Goal: Transaction & Acquisition: Purchase product/service

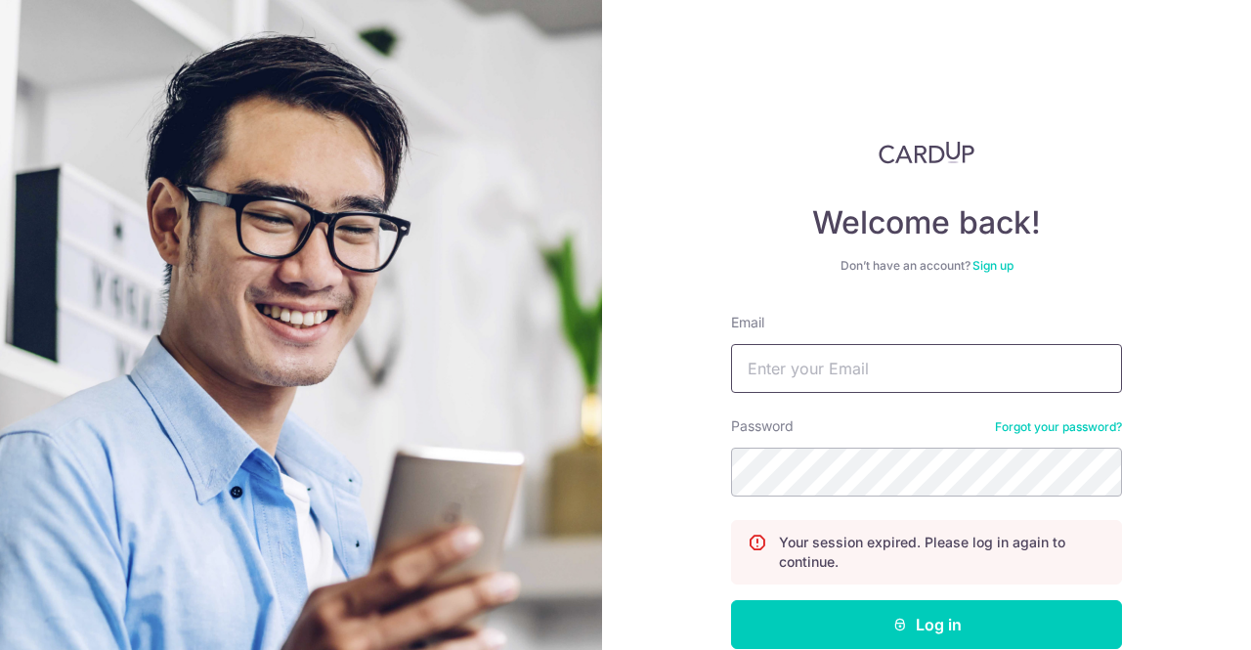
click at [823, 376] on input "Email" at bounding box center [926, 368] width 391 height 49
type input "jonng@google.com"
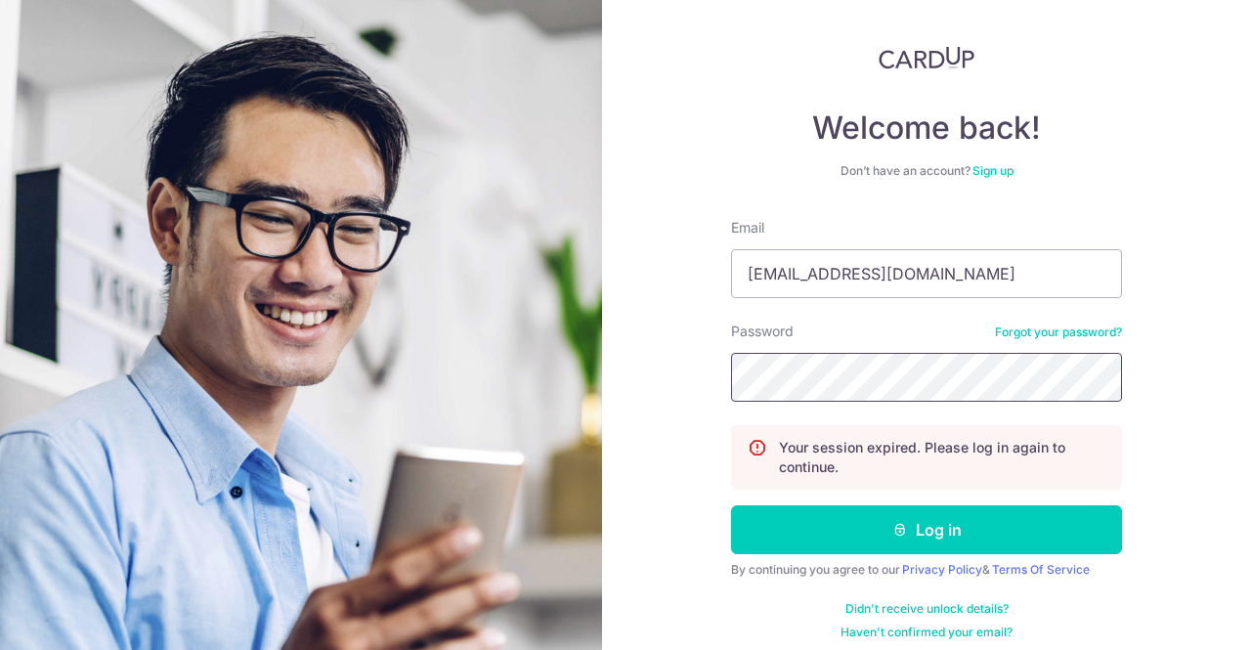
scroll to position [98, 0]
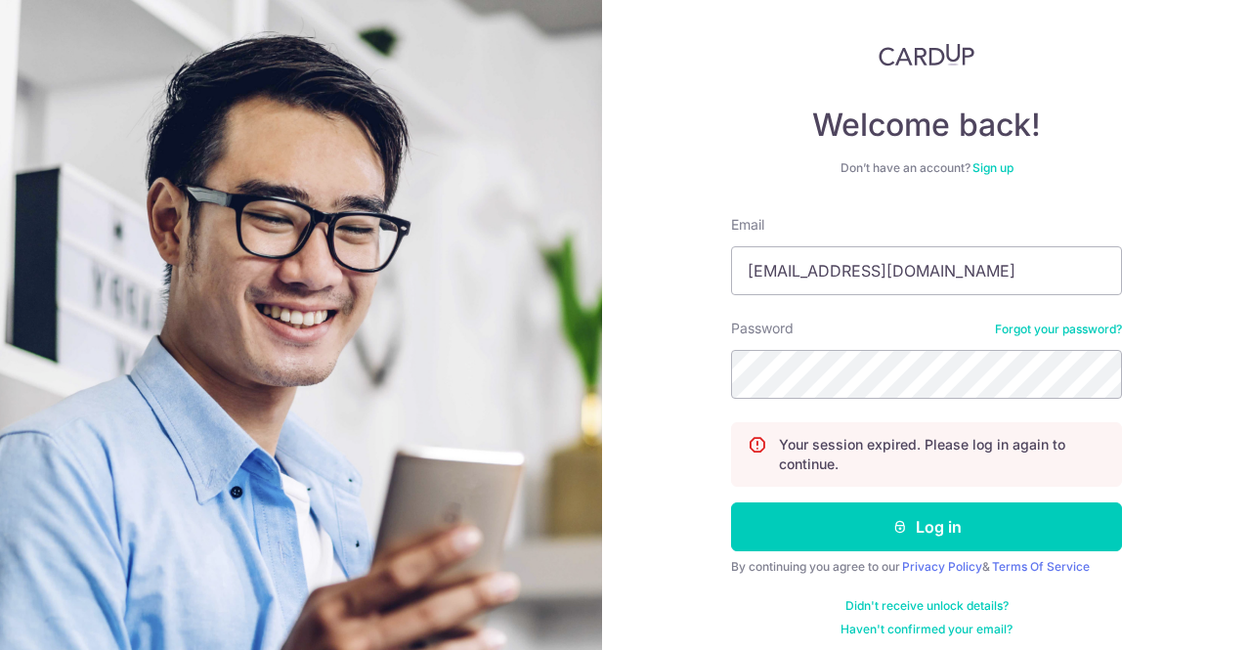
click at [896, 499] on form "Email jonng@google.com Password Forgot your password? Your session expired. Ple…" at bounding box center [926, 426] width 391 height 422
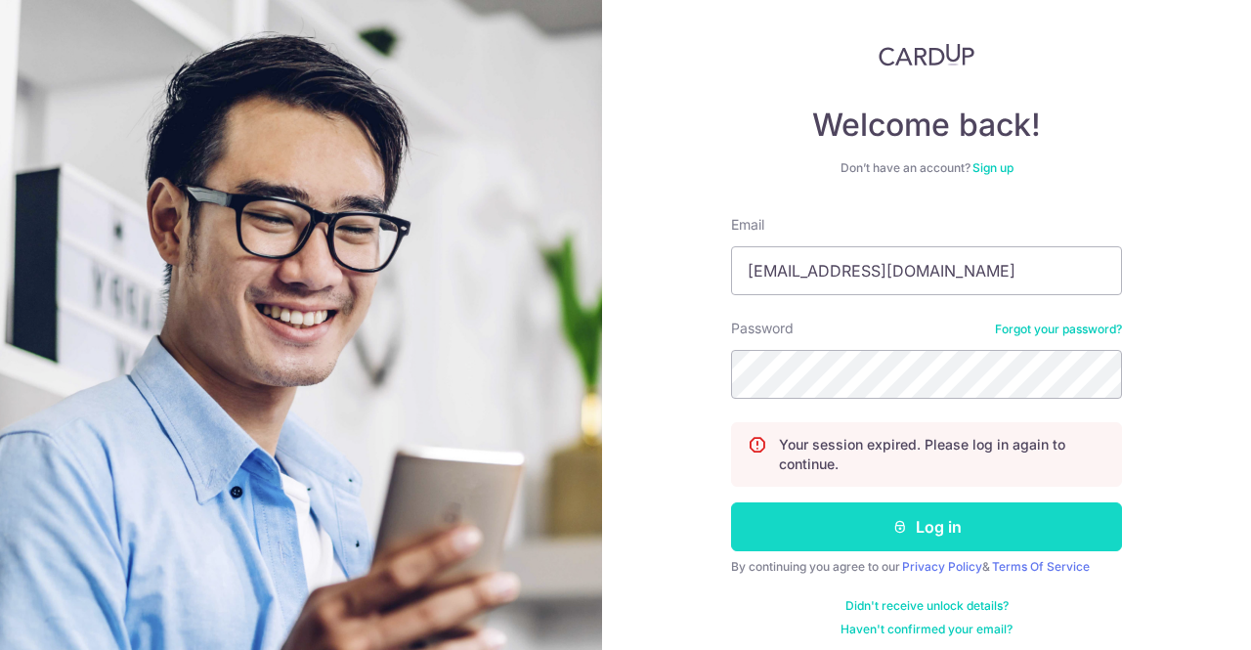
click at [896, 522] on icon "submit" at bounding box center [900, 527] width 16 height 16
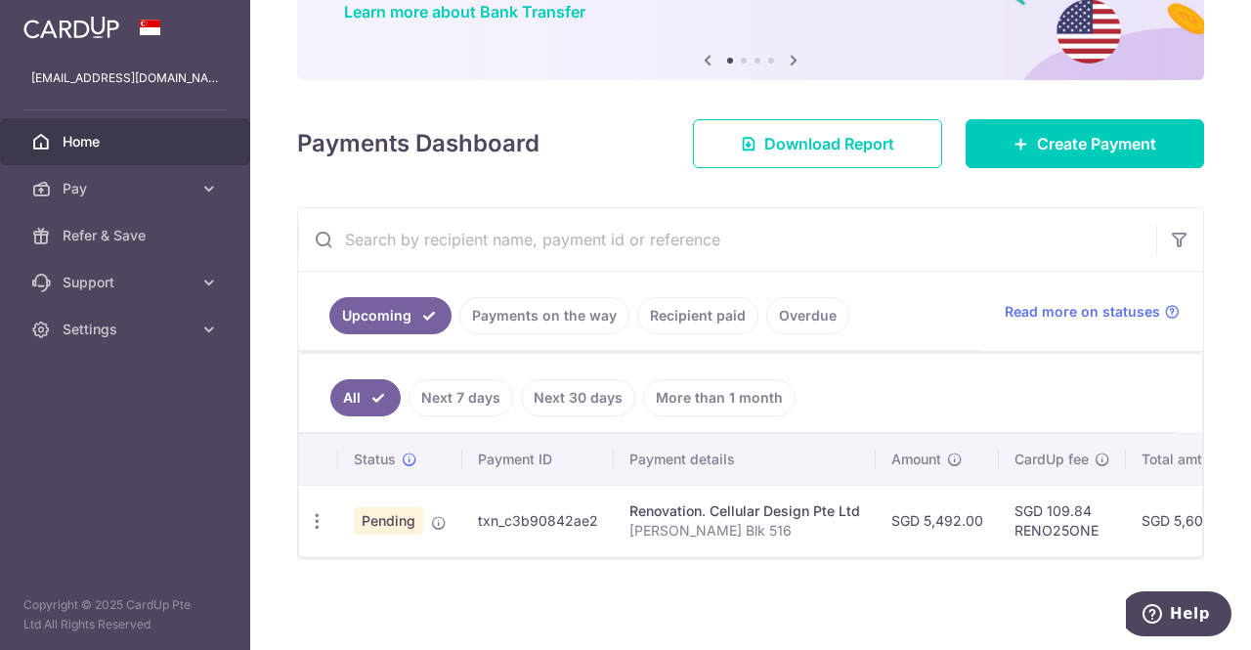
scroll to position [182, 0]
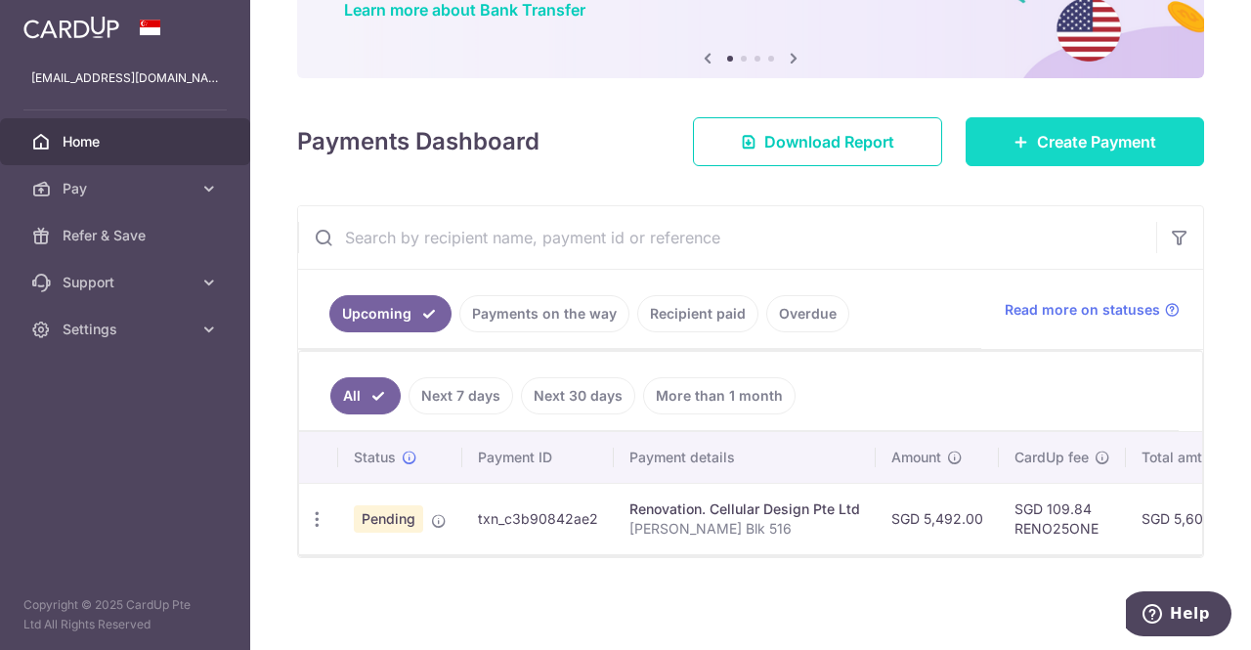
click at [1049, 140] on span "Create Payment" at bounding box center [1096, 141] width 119 height 23
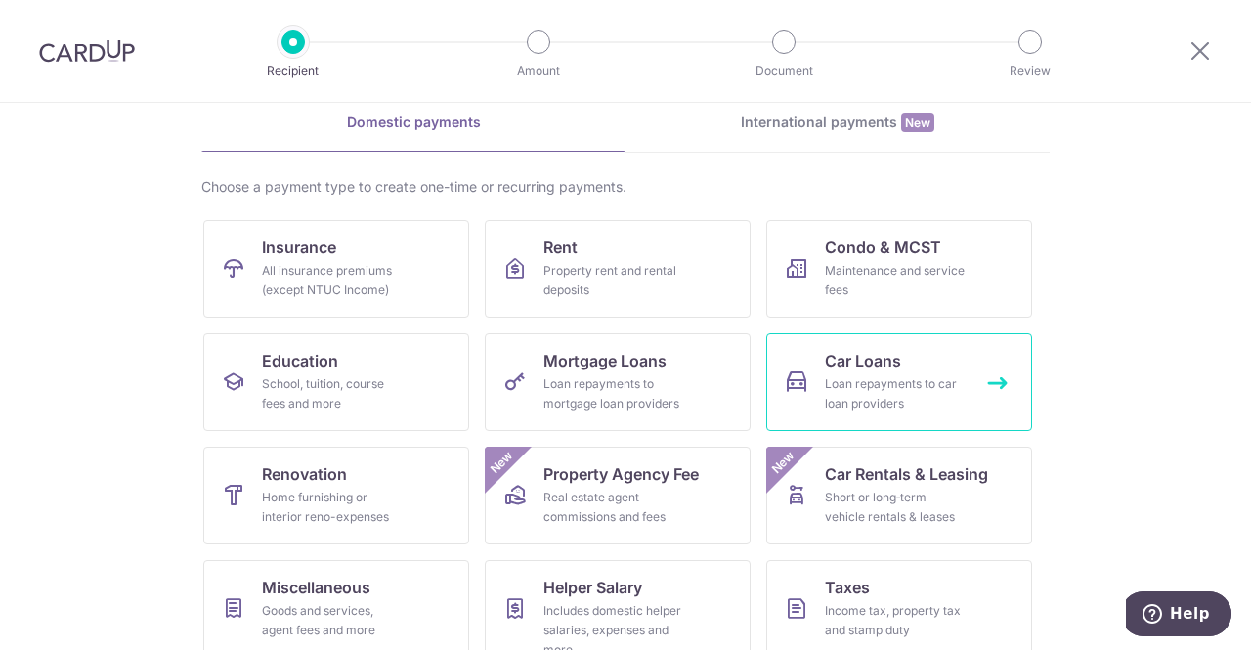
scroll to position [98, 0]
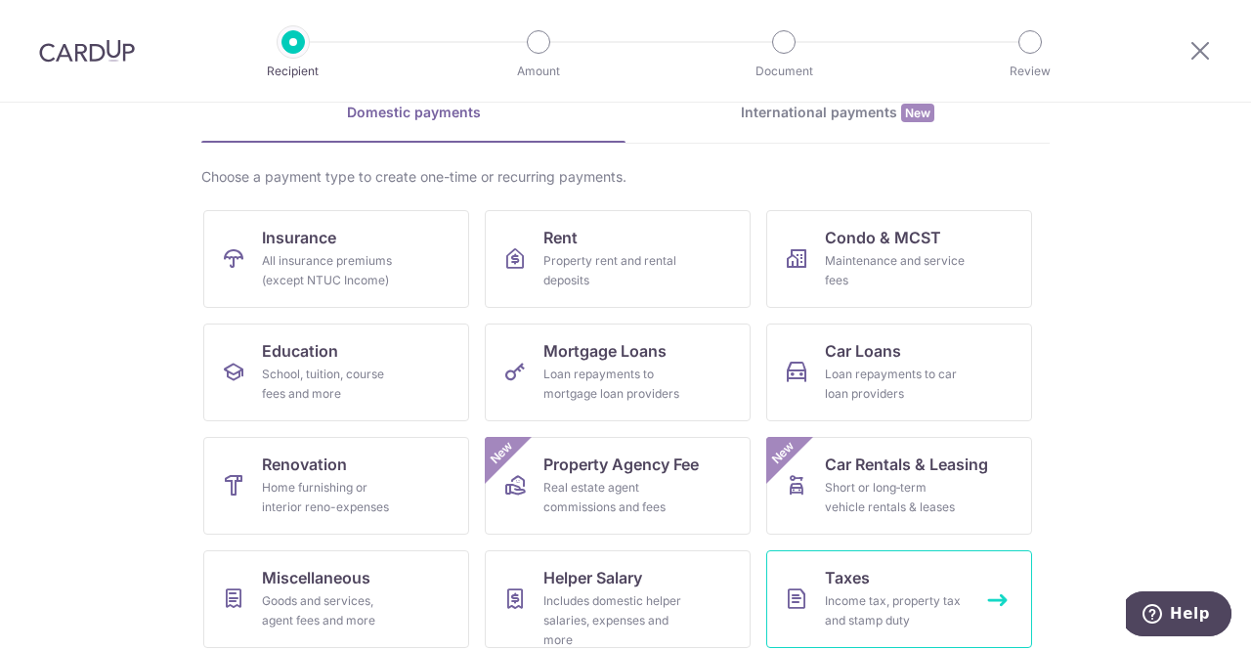
click at [883, 597] on div "Income tax, property tax and stamp duty" at bounding box center [895, 610] width 141 height 39
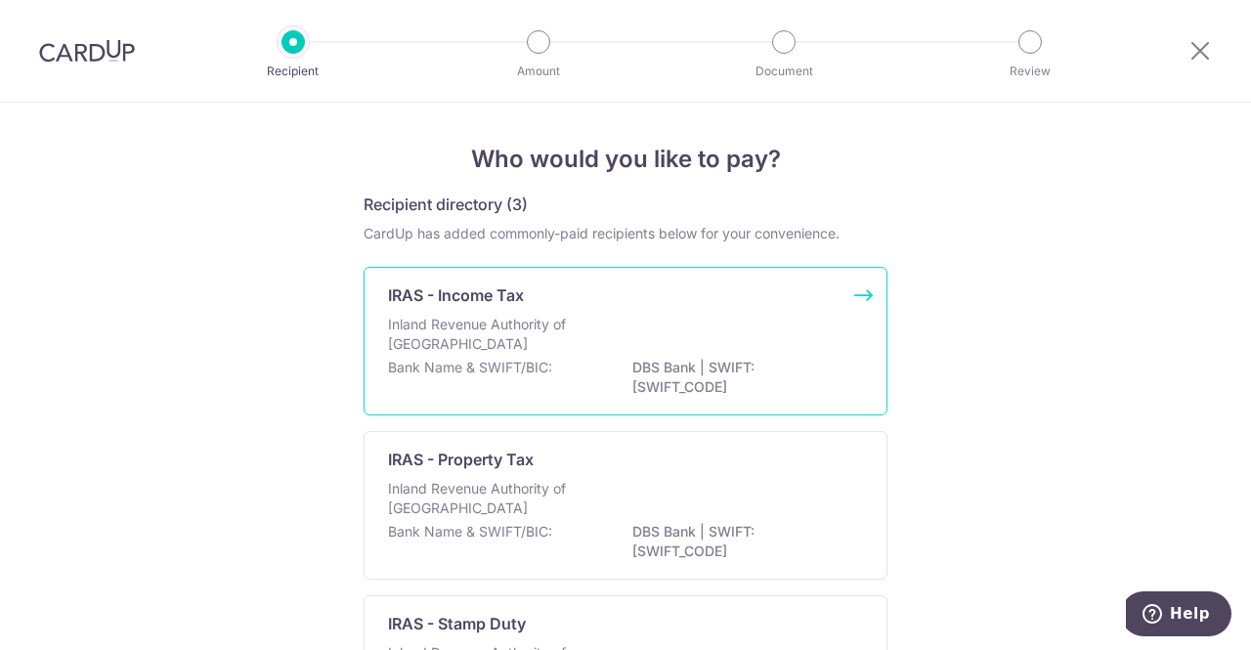
scroll to position [98, 0]
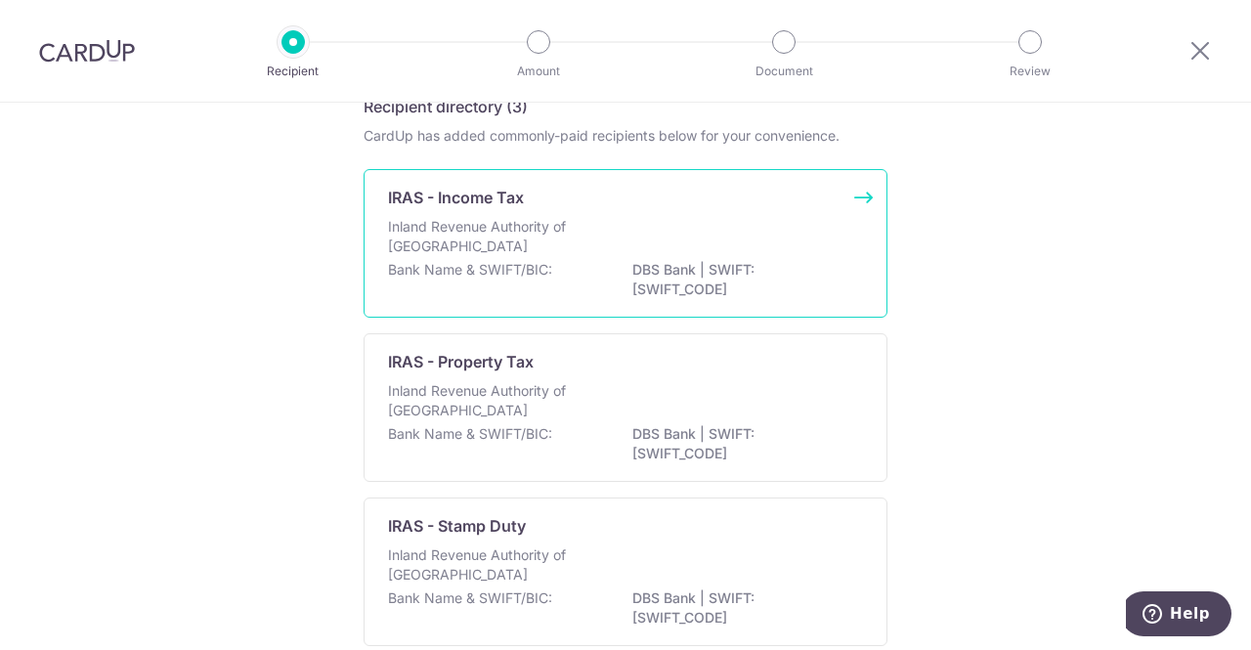
click at [593, 208] on div "IRAS - Income Tax" at bounding box center [613, 197] width 451 height 23
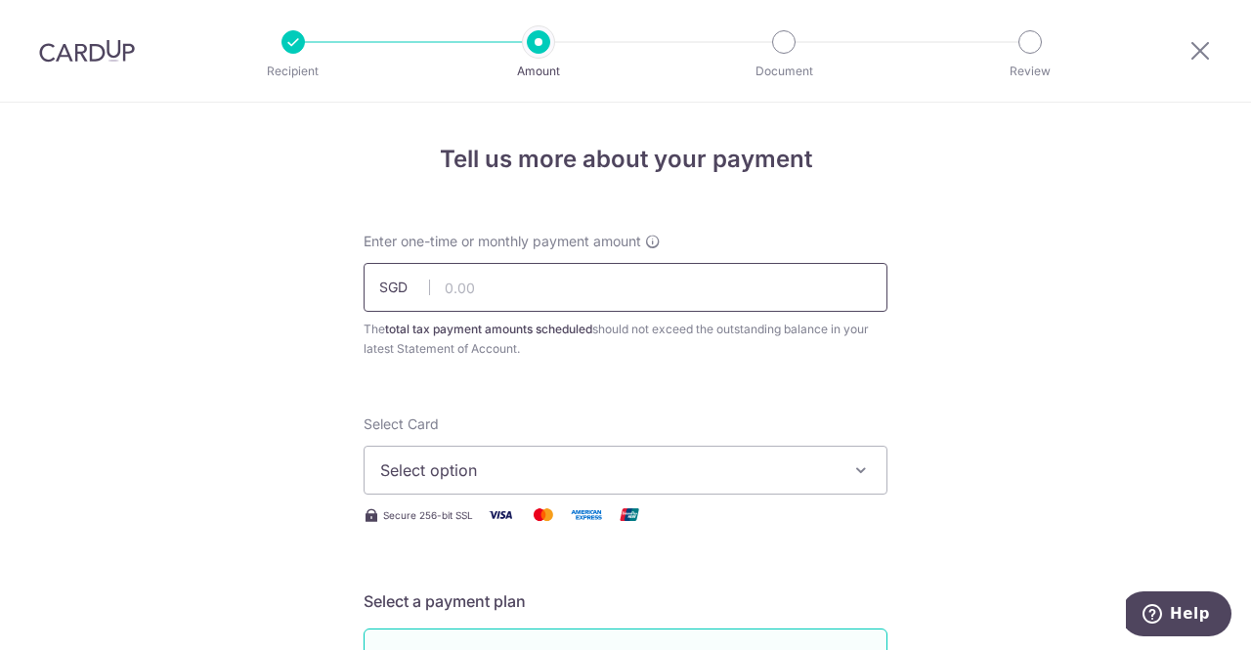
scroll to position [98, 0]
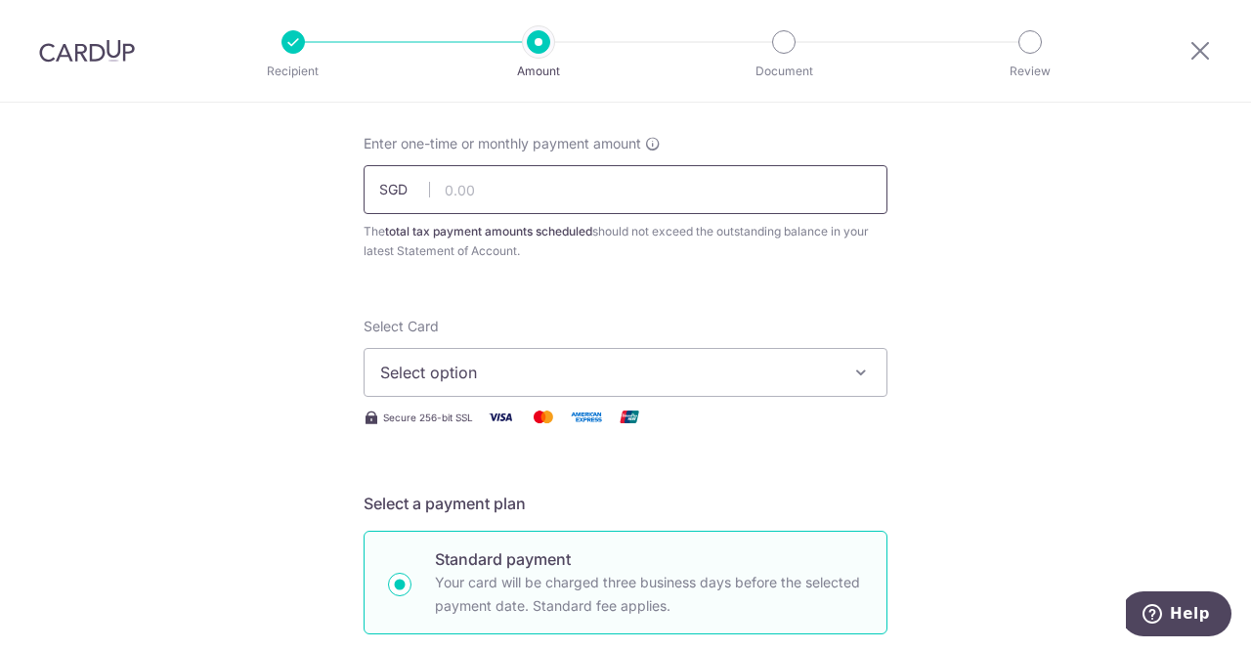
click at [534, 188] on input "text" at bounding box center [625, 189] width 524 height 49
drag, startPoint x: 651, startPoint y: 175, endPoint x: 697, endPoint y: 52, distance: 131.4
click at [651, 175] on input "text" at bounding box center [625, 189] width 524 height 49
type input "1,490.69"
click at [594, 380] on span "Select option" at bounding box center [607, 372] width 455 height 23
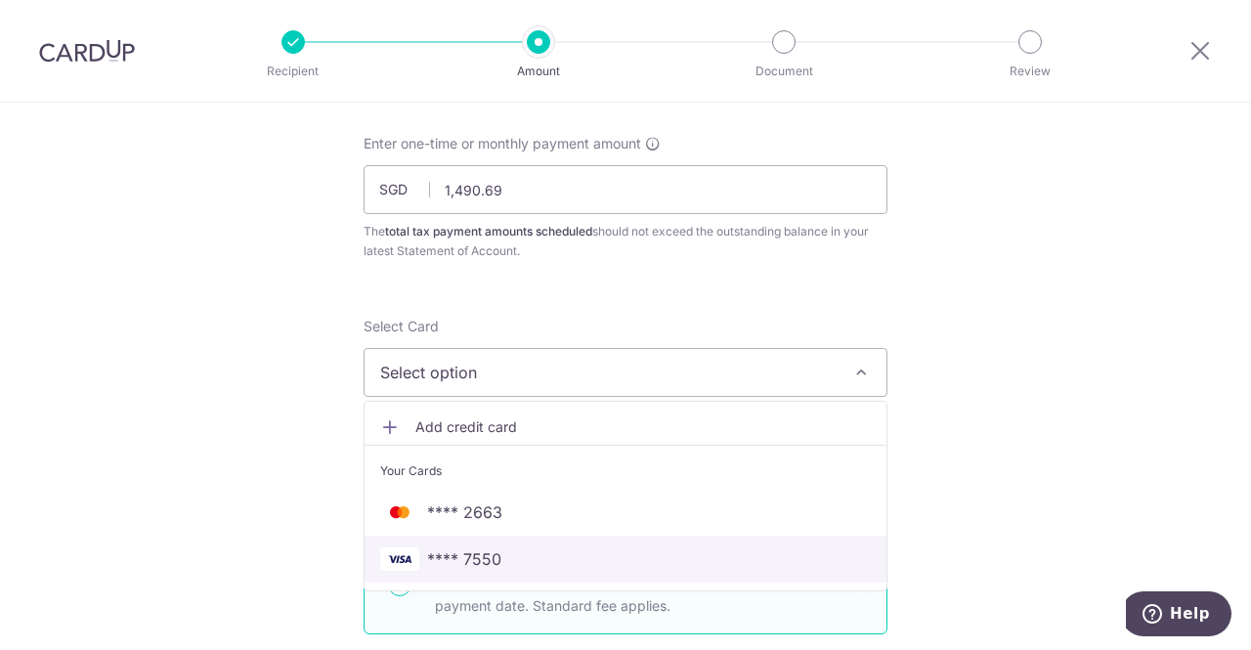
drag, startPoint x: 511, startPoint y: 562, endPoint x: 267, endPoint y: 349, distance: 324.1
click at [511, 562] on span "**** 7550" at bounding box center [625, 558] width 491 height 23
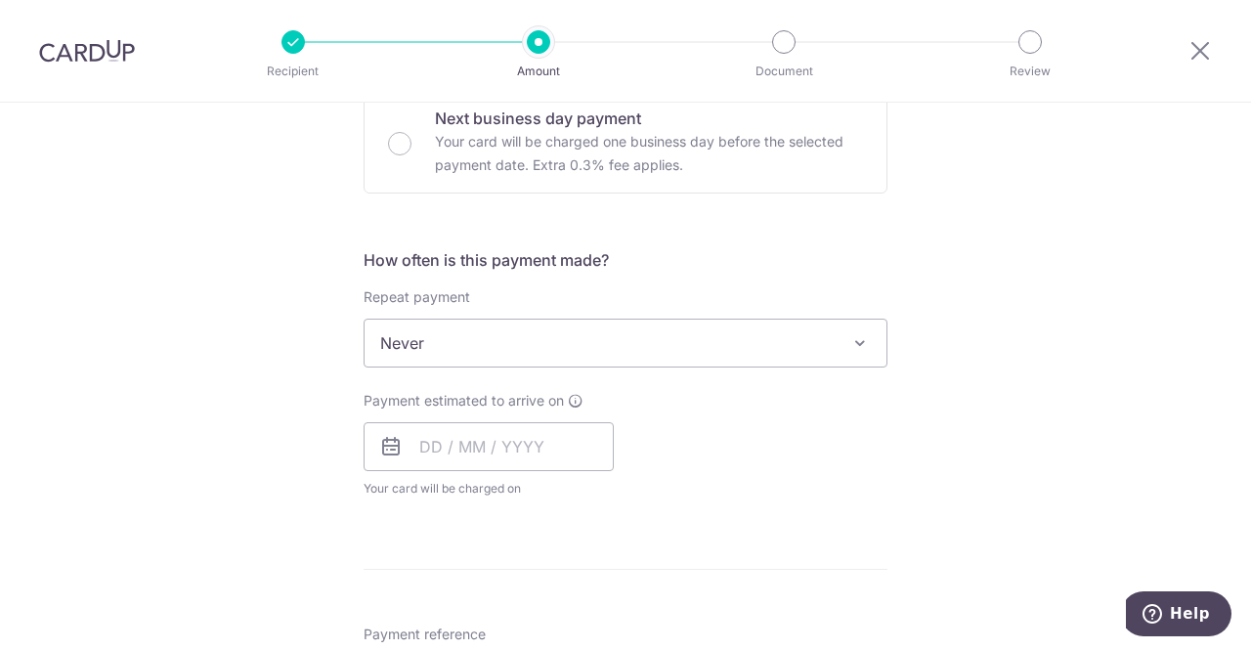
scroll to position [684, 0]
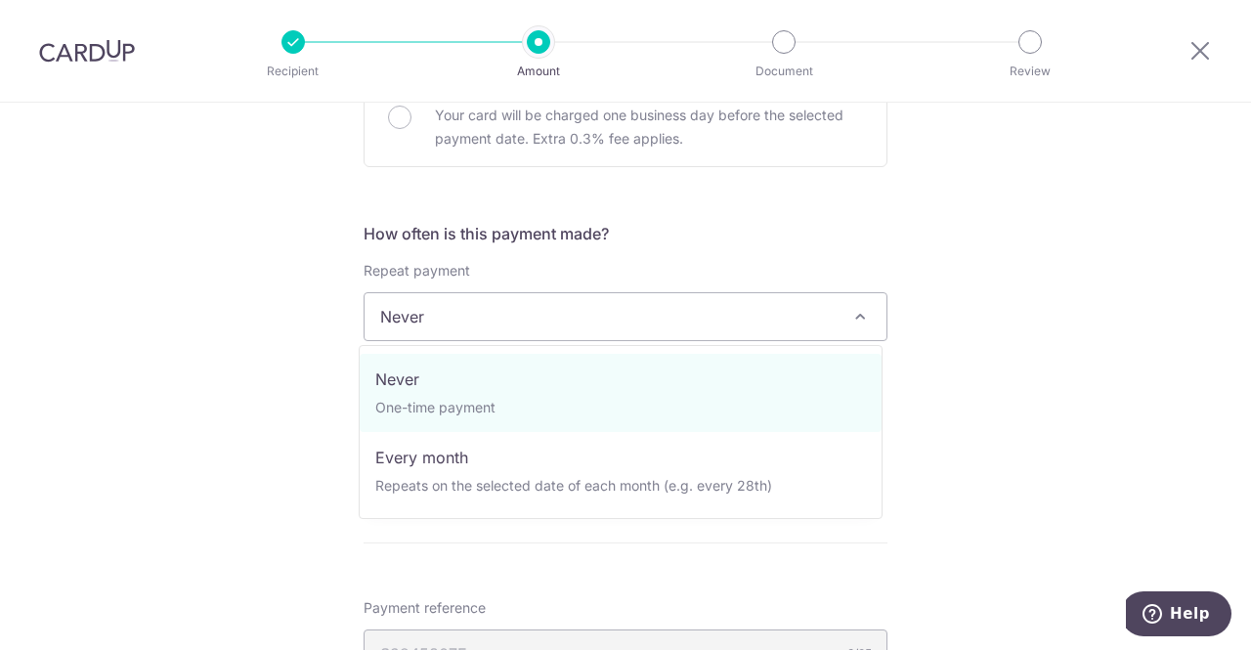
click at [467, 321] on span "Never" at bounding box center [625, 316] width 522 height 47
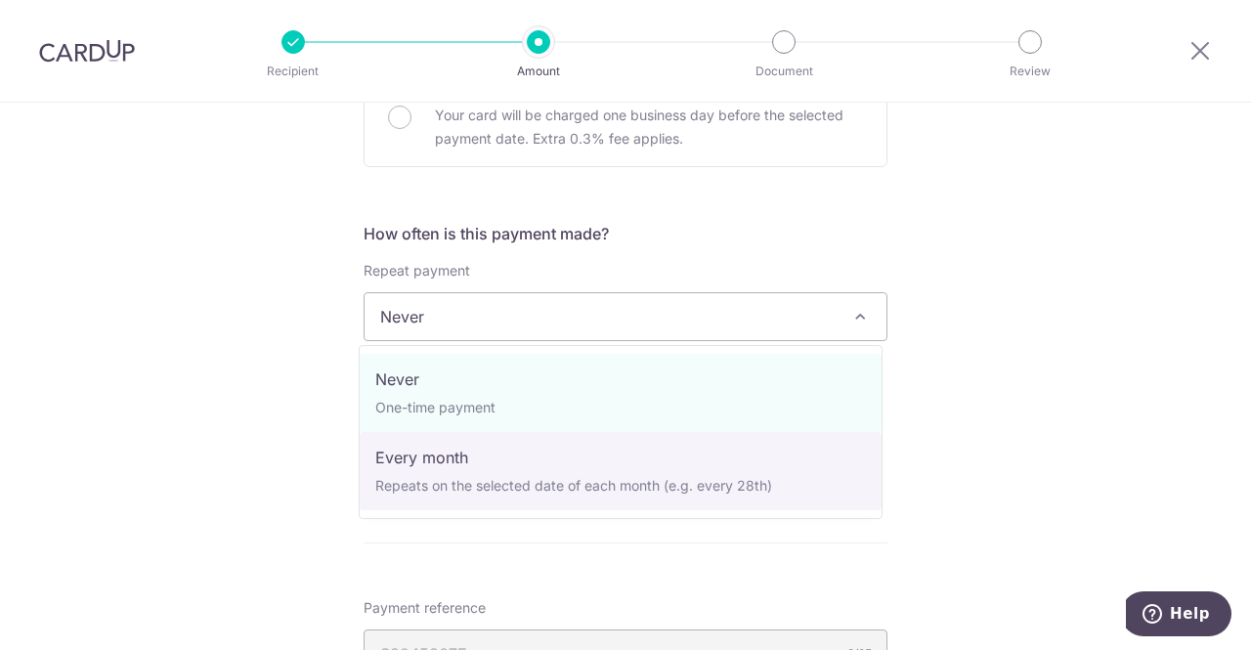
select select "3"
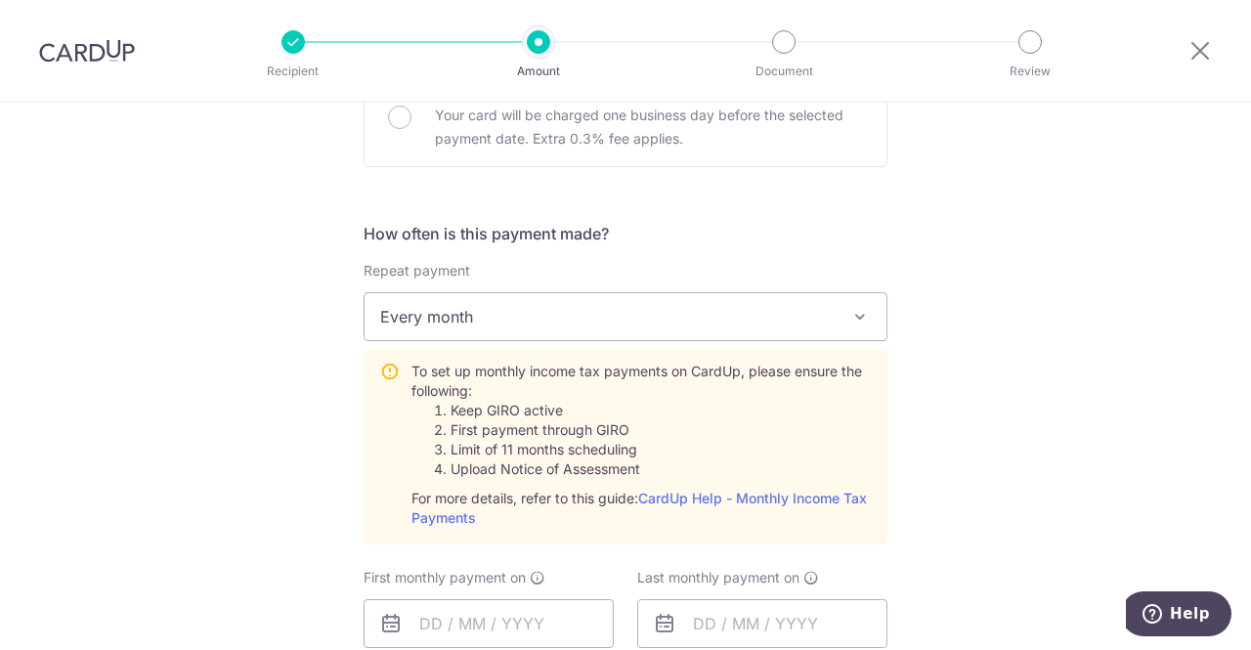
click at [195, 332] on div "Tell us more about your payment Enter one-time or monthly payment amount SGD 1,…" at bounding box center [625, 437] width 1251 height 2037
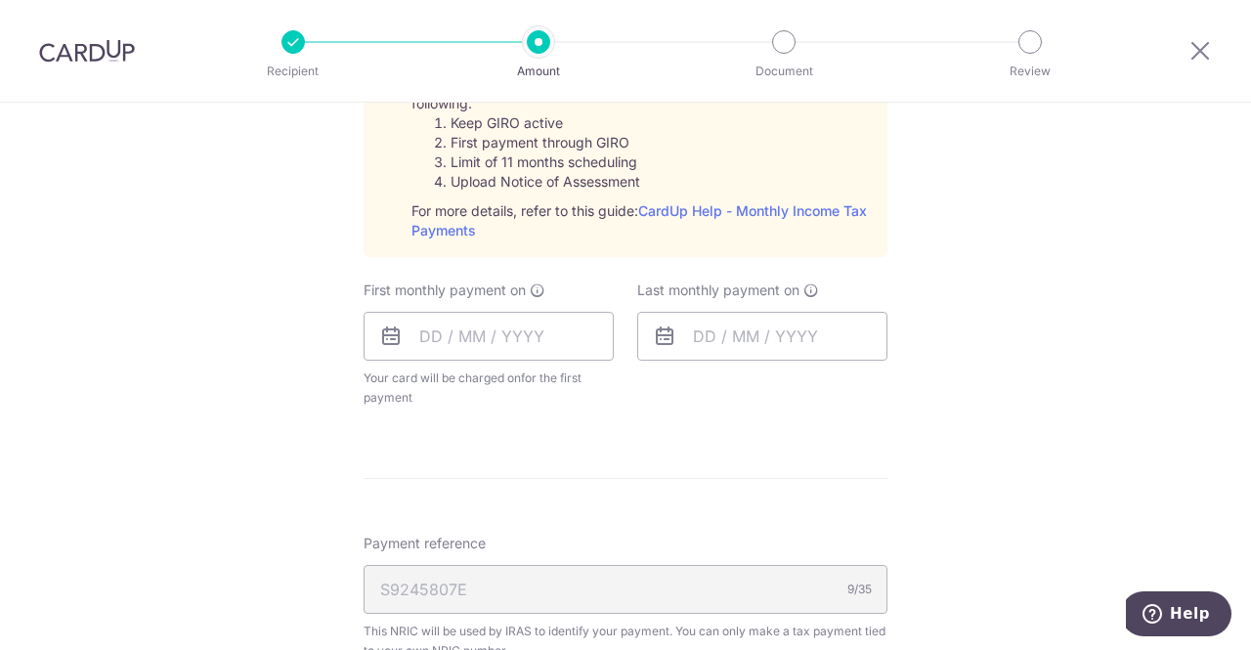
scroll to position [977, 0]
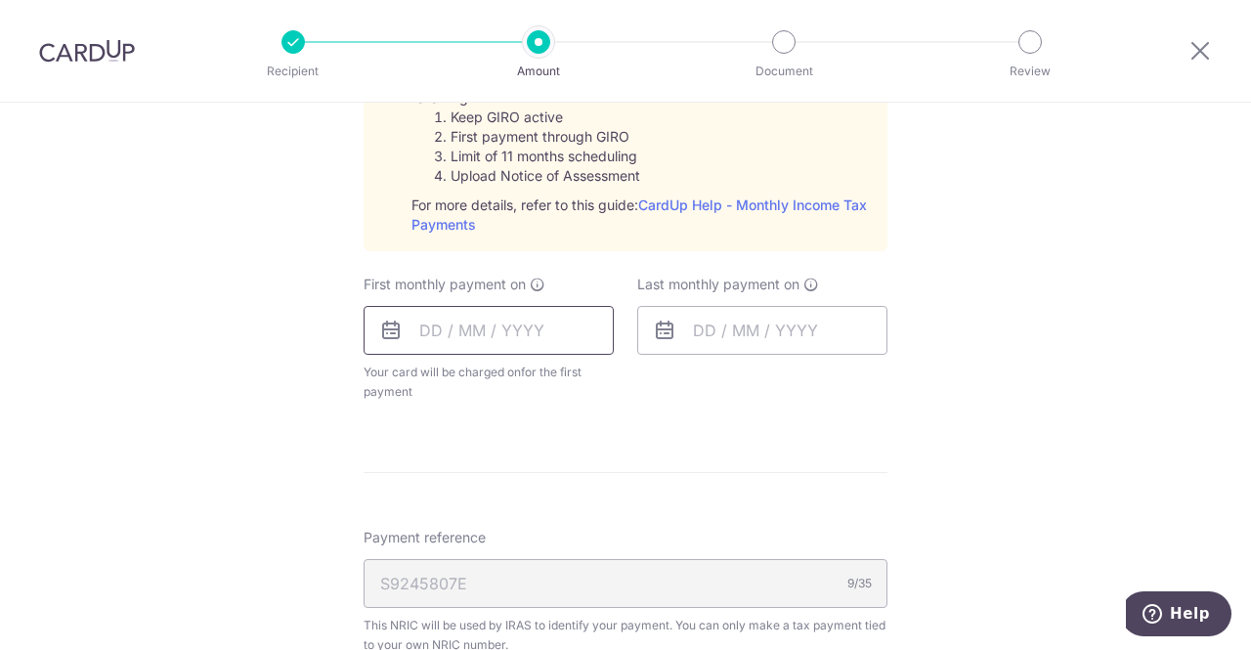
click at [505, 320] on input "text" at bounding box center [488, 330] width 250 height 49
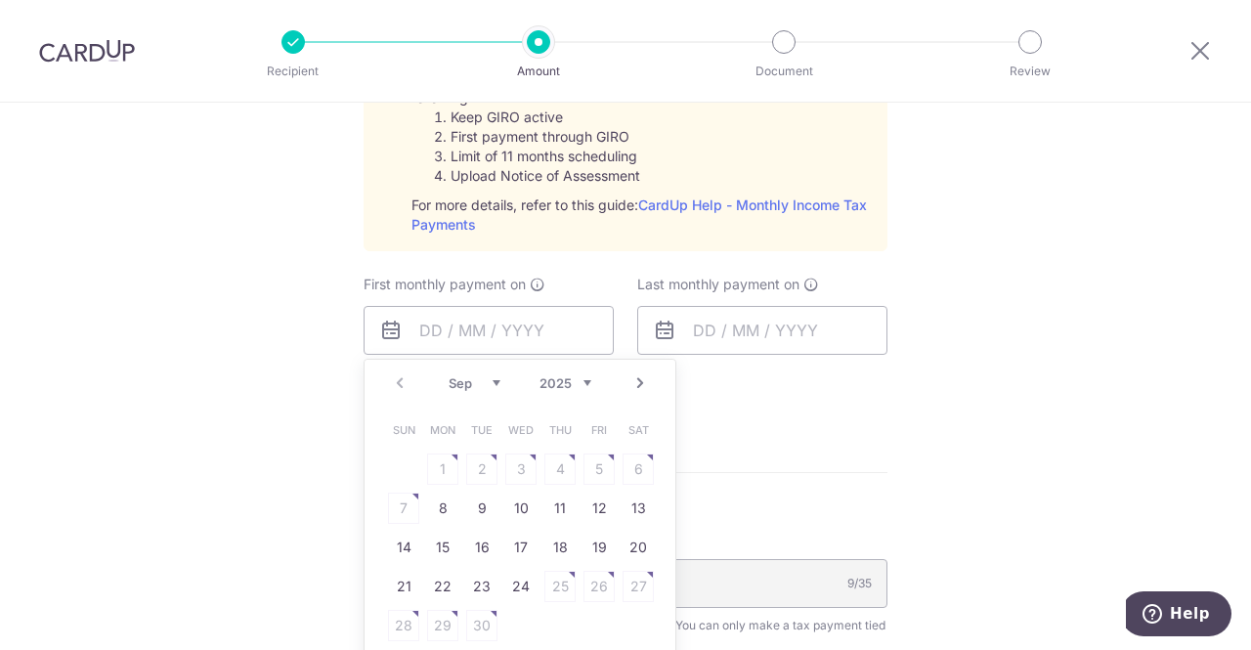
click at [124, 382] on div "Tell us more about your payment Enter one-time or monthly payment amount SGD 1,…" at bounding box center [625, 143] width 1251 height 2037
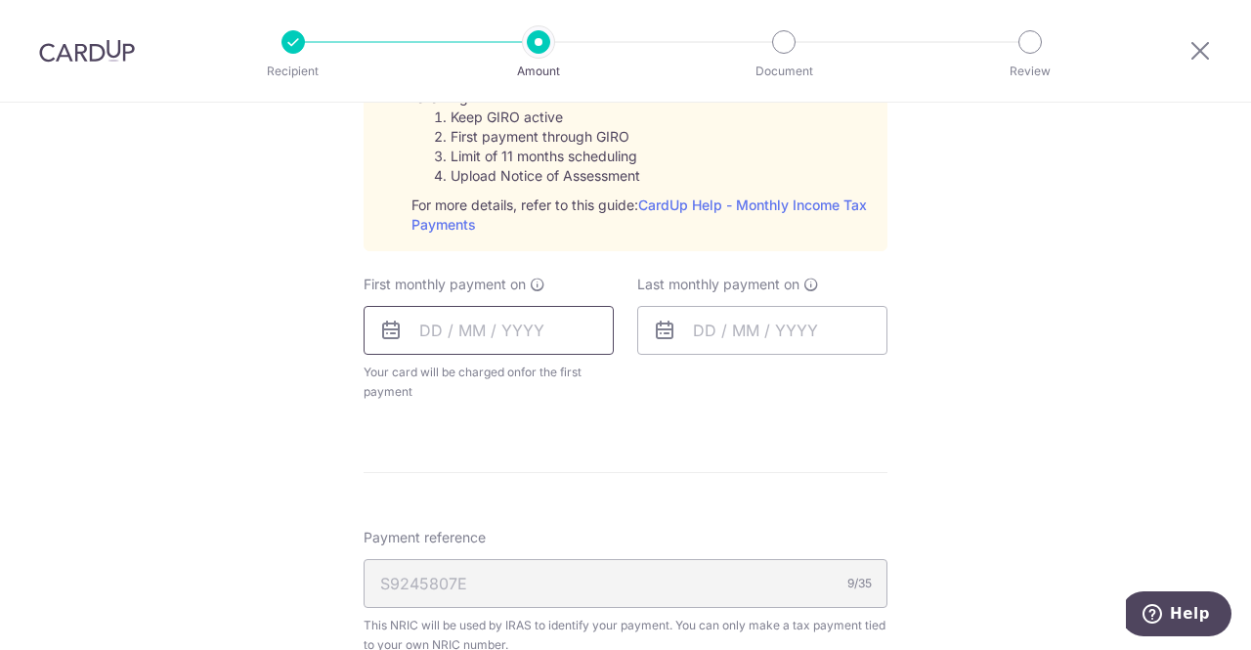
click at [456, 333] on input "text" at bounding box center [488, 330] width 250 height 49
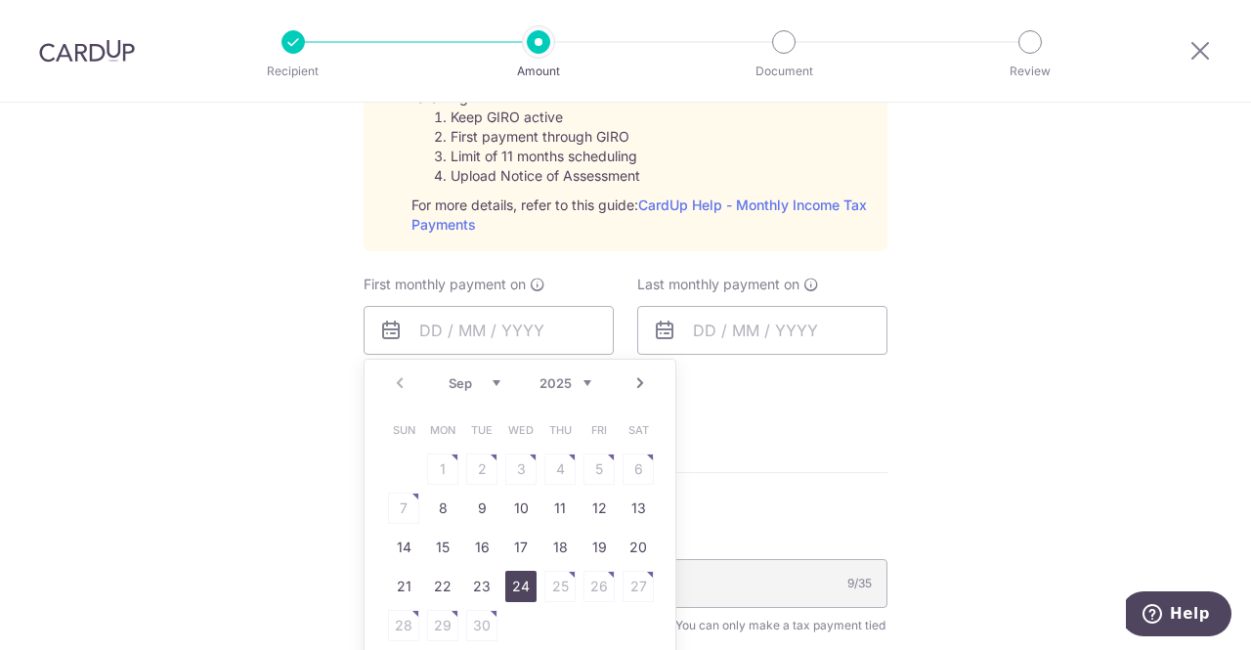
click at [514, 591] on link "24" at bounding box center [520, 586] width 31 height 31
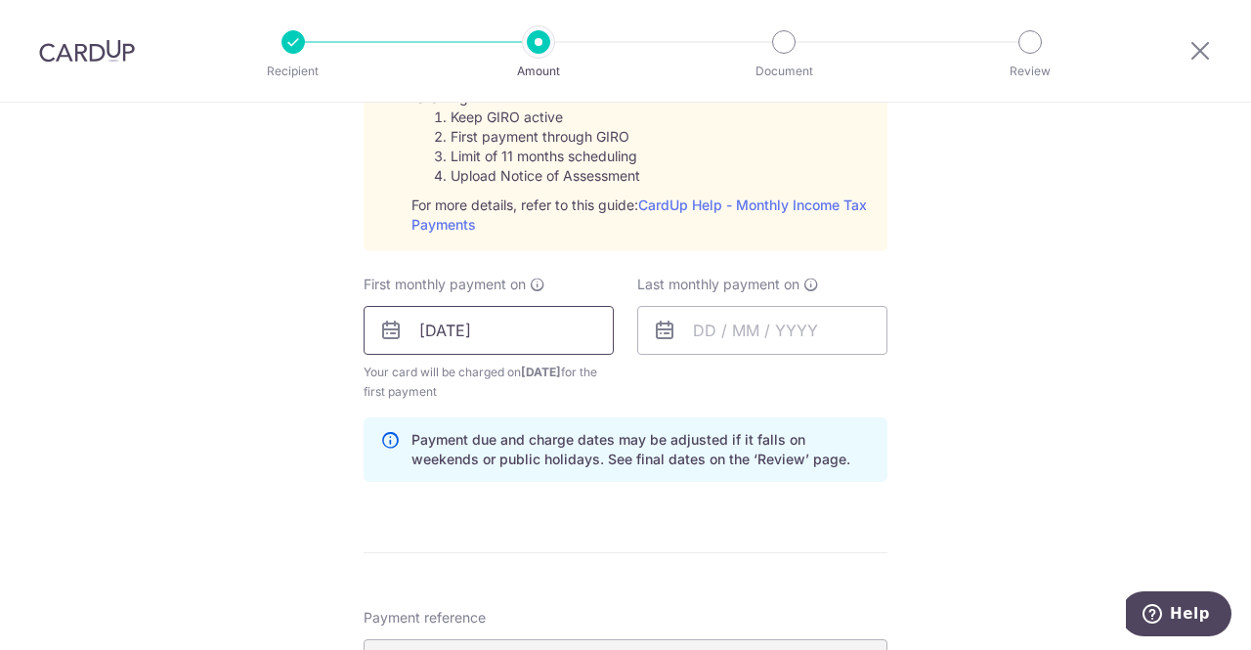
click at [373, 343] on input "24/09/2025" at bounding box center [488, 330] width 250 height 49
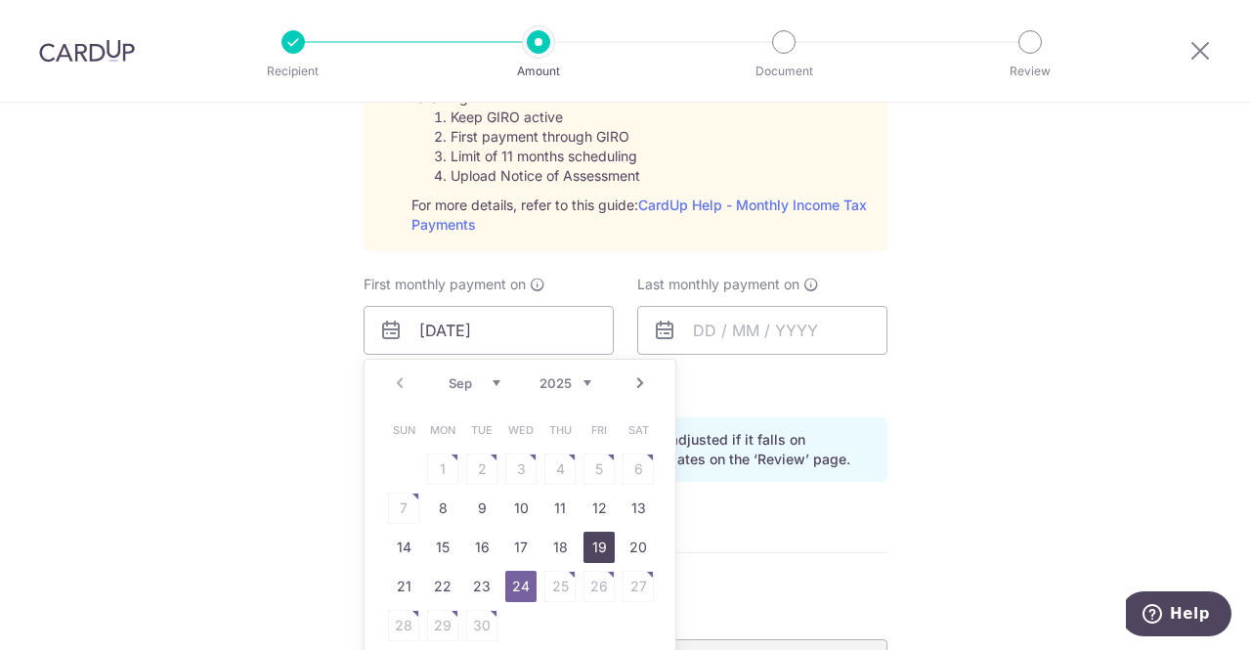
click at [585, 549] on link "19" at bounding box center [598, 547] width 31 height 31
type input "19/09/2025"
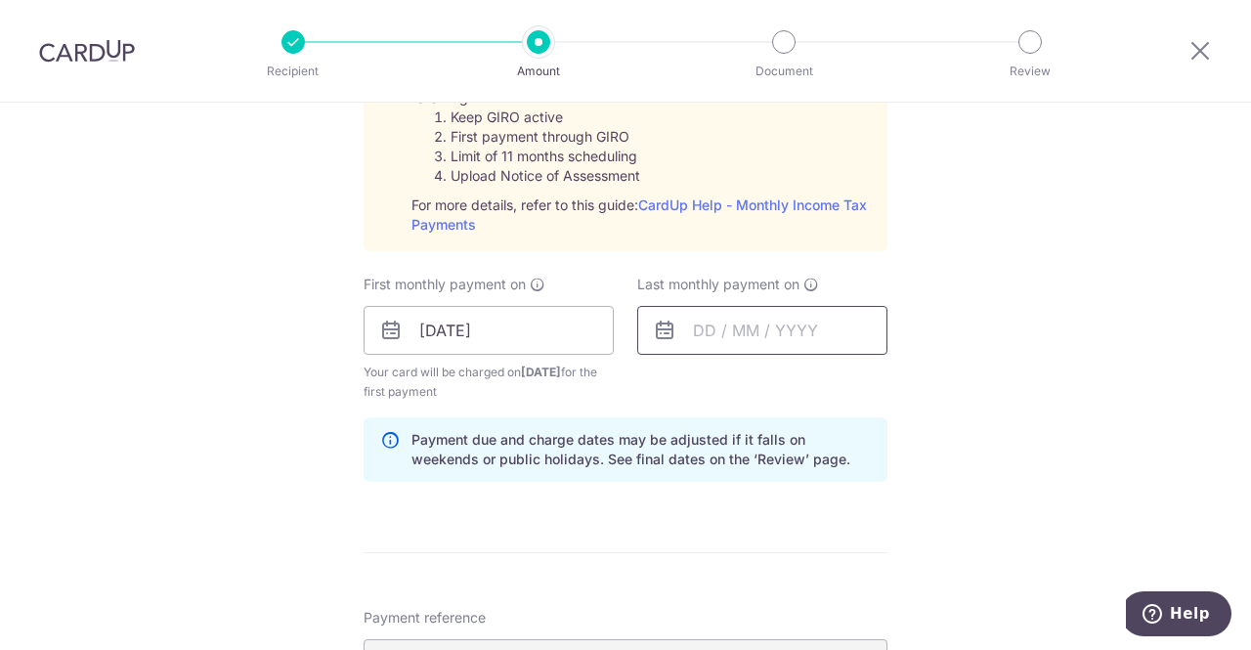
click at [740, 342] on input "text" at bounding box center [762, 330] width 250 height 49
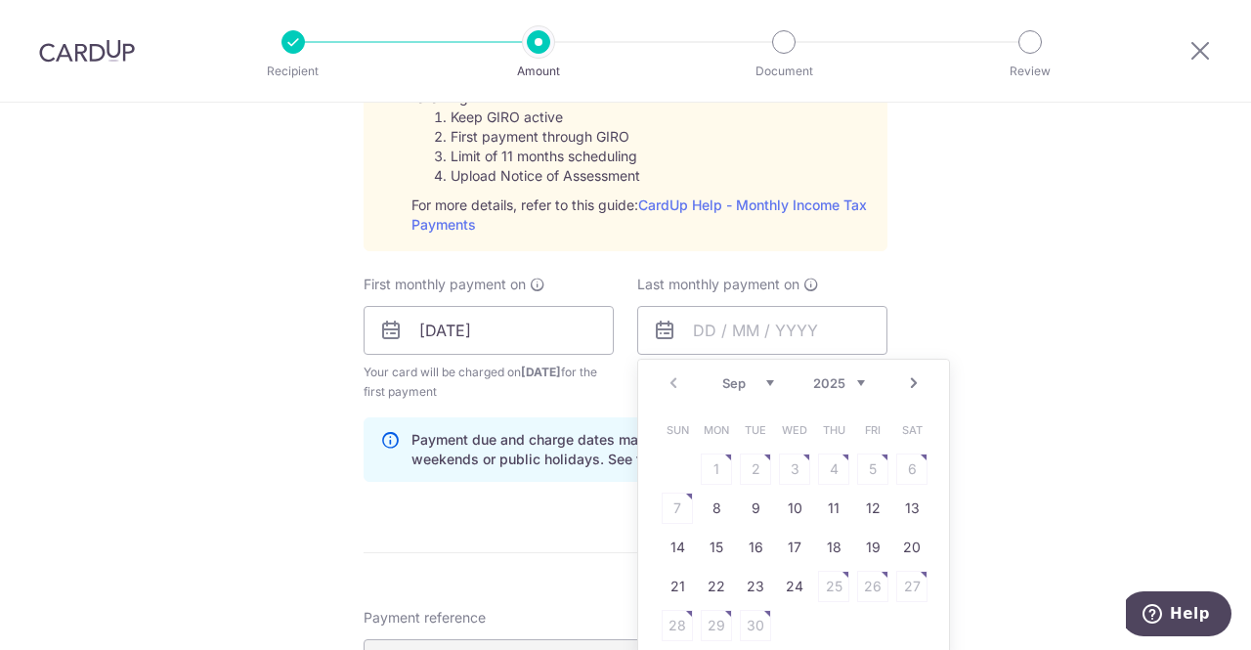
click at [902, 382] on link "Next" at bounding box center [913, 382] width 23 height 23
click at [909, 387] on link "Next" at bounding box center [913, 382] width 23 height 23
click at [841, 543] on link "19" at bounding box center [833, 547] width 31 height 31
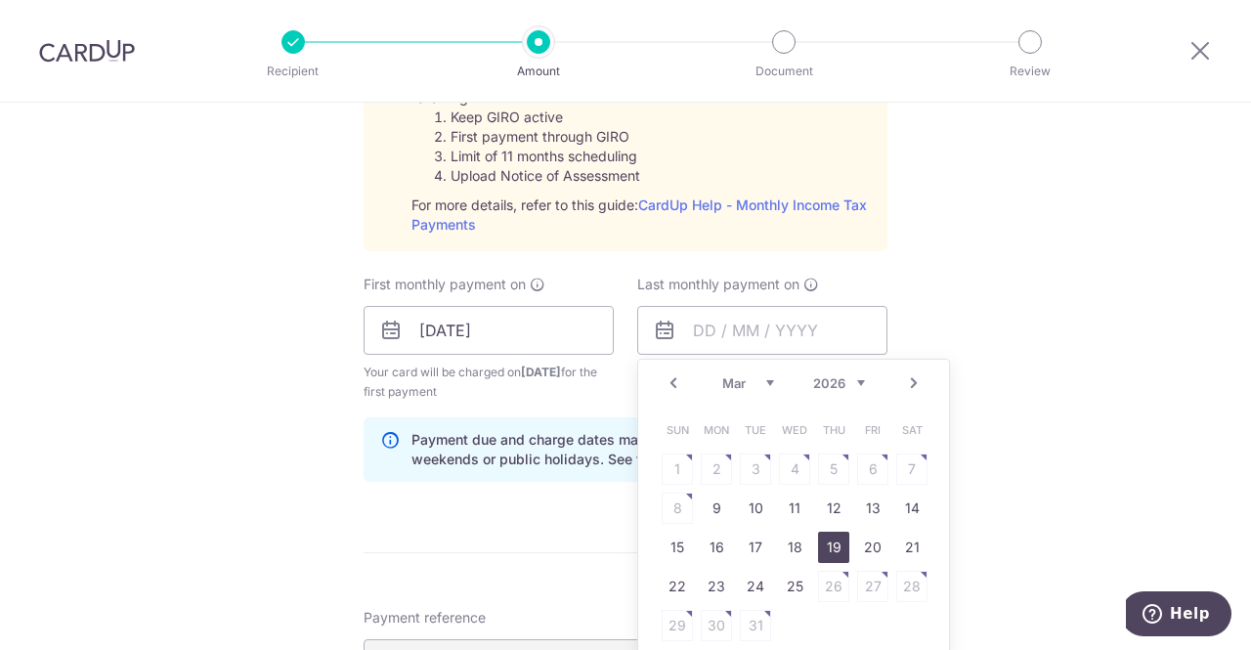
type input "19/03/2026"
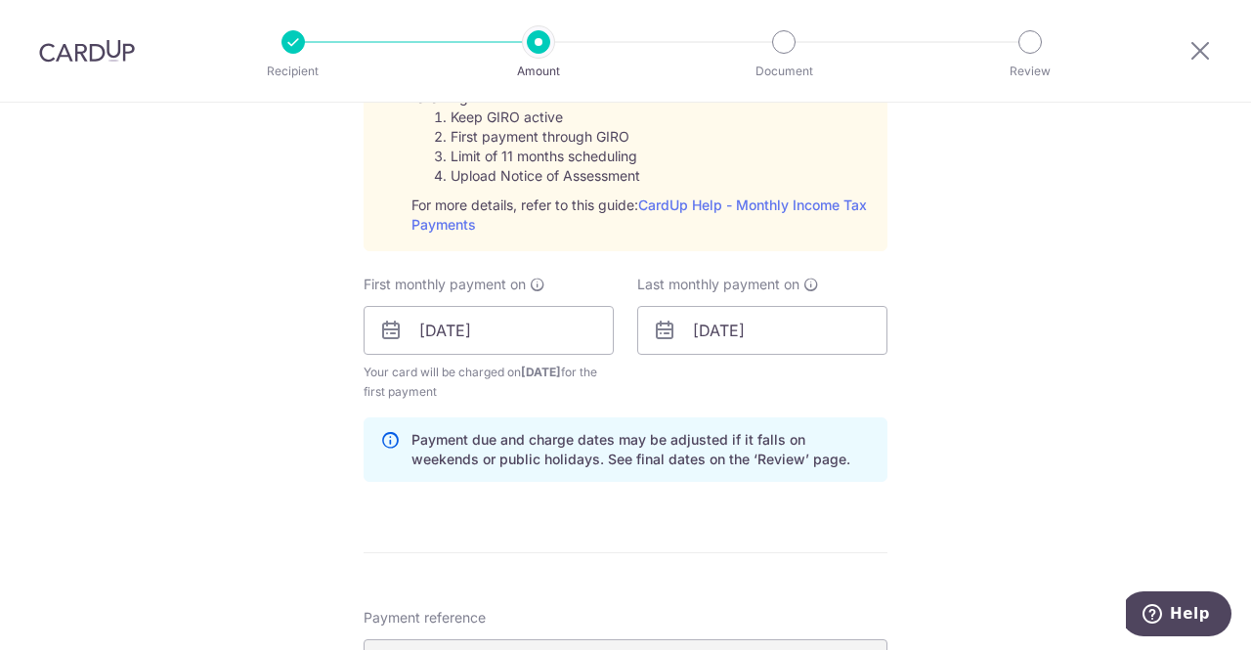
click at [1026, 443] on div "Tell us more about your payment Enter one-time or monthly payment amount SGD 1,…" at bounding box center [625, 183] width 1251 height 2117
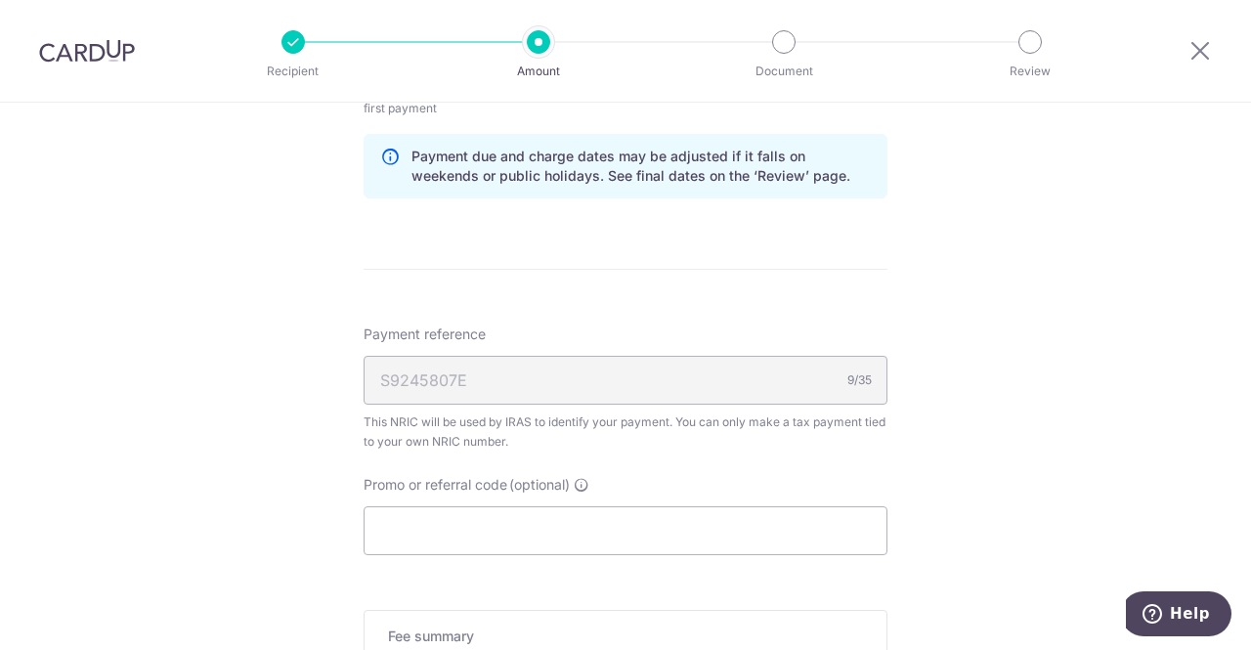
scroll to position [1270, 0]
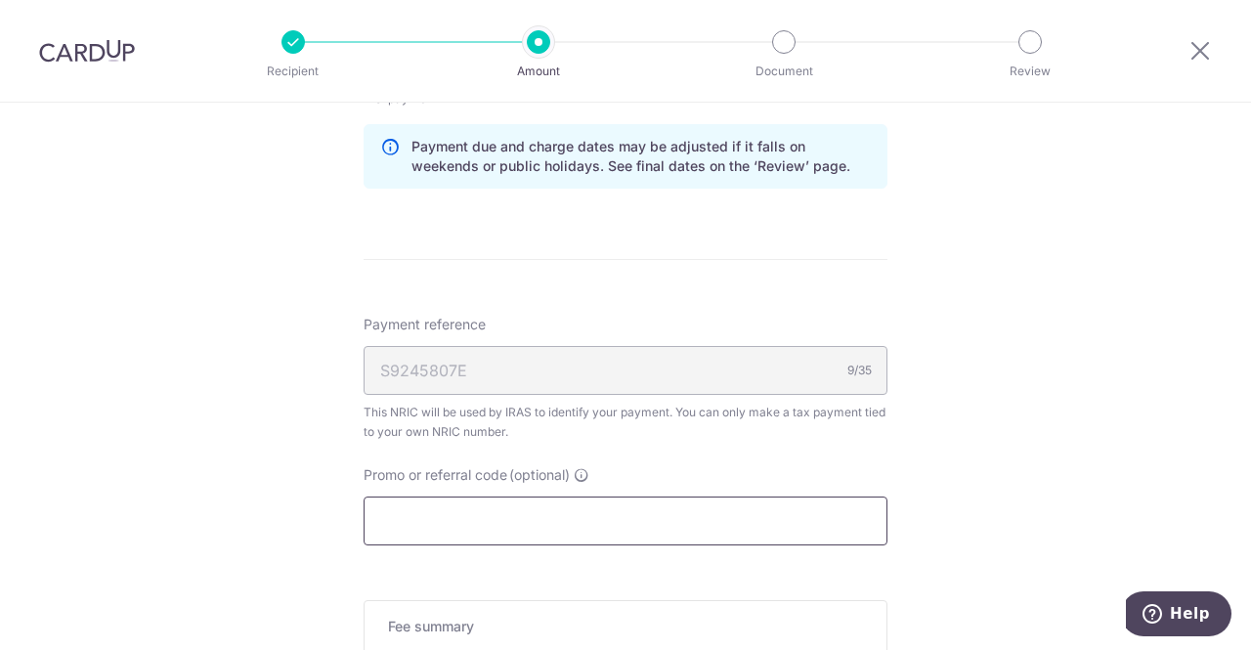
click at [604, 517] on input "Promo or referral code (optional)" at bounding box center [625, 520] width 524 height 49
click at [516, 528] on input "Promo or referral code (optional)" at bounding box center [625, 520] width 524 height 49
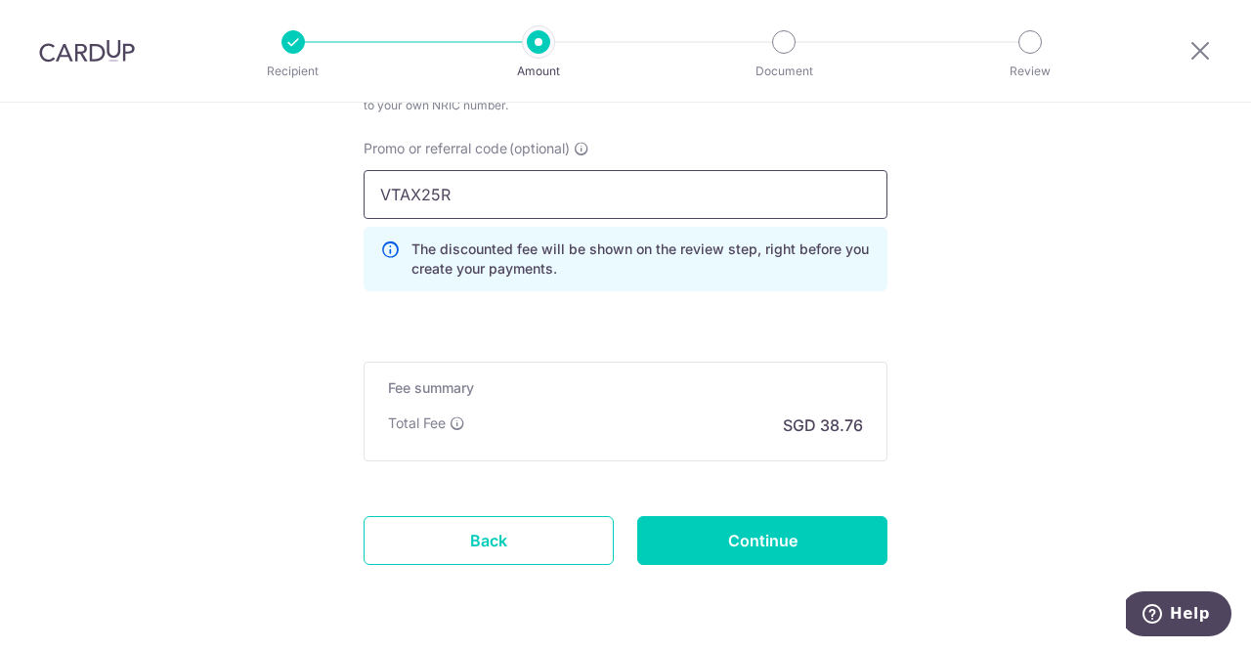
scroll to position [1658, 0]
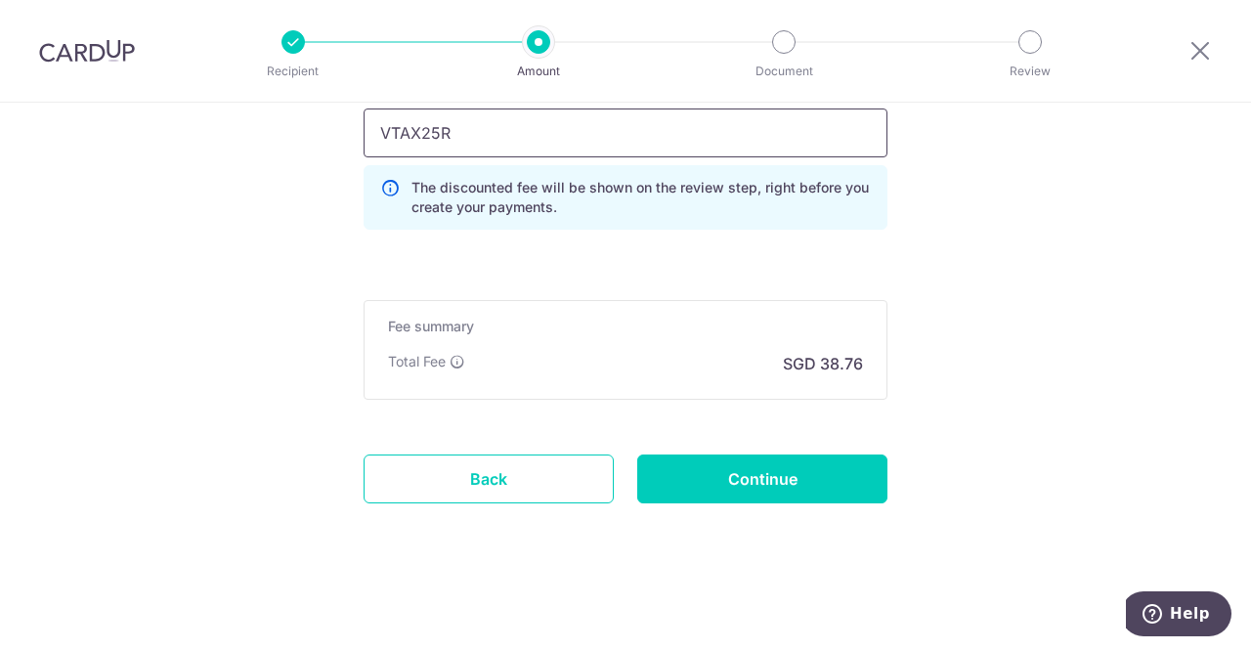
type input "VTAX25R"
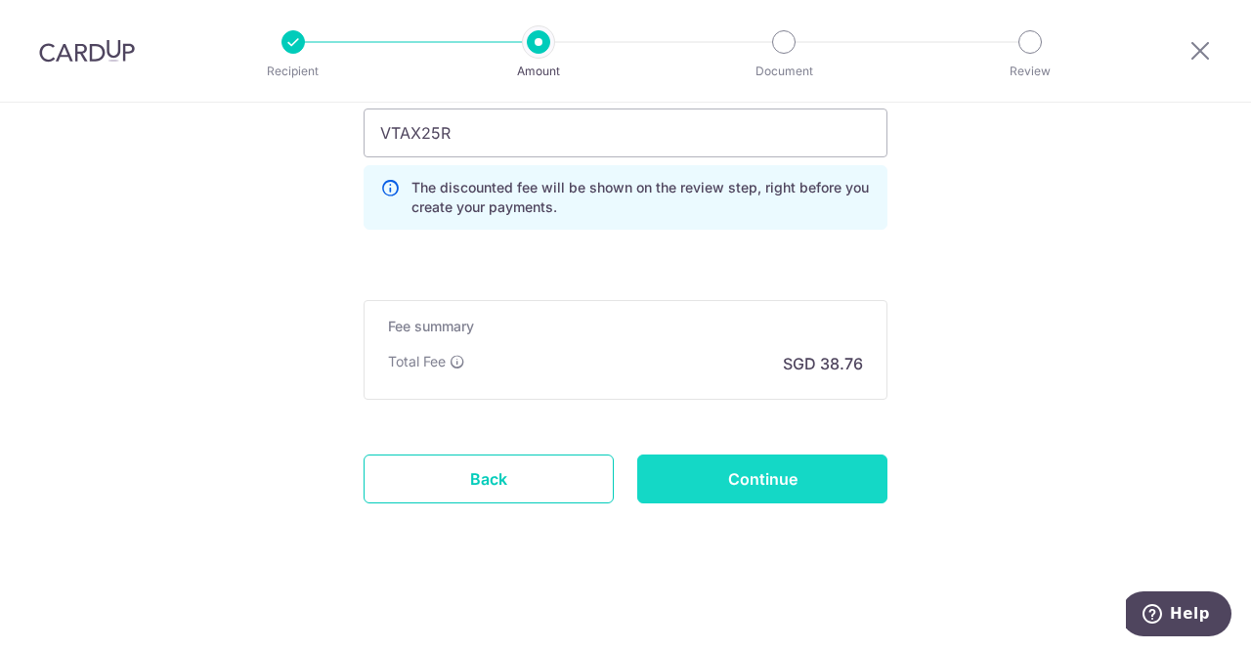
click at [797, 483] on input "Continue" at bounding box center [762, 478] width 250 height 49
type input "Create Schedule"
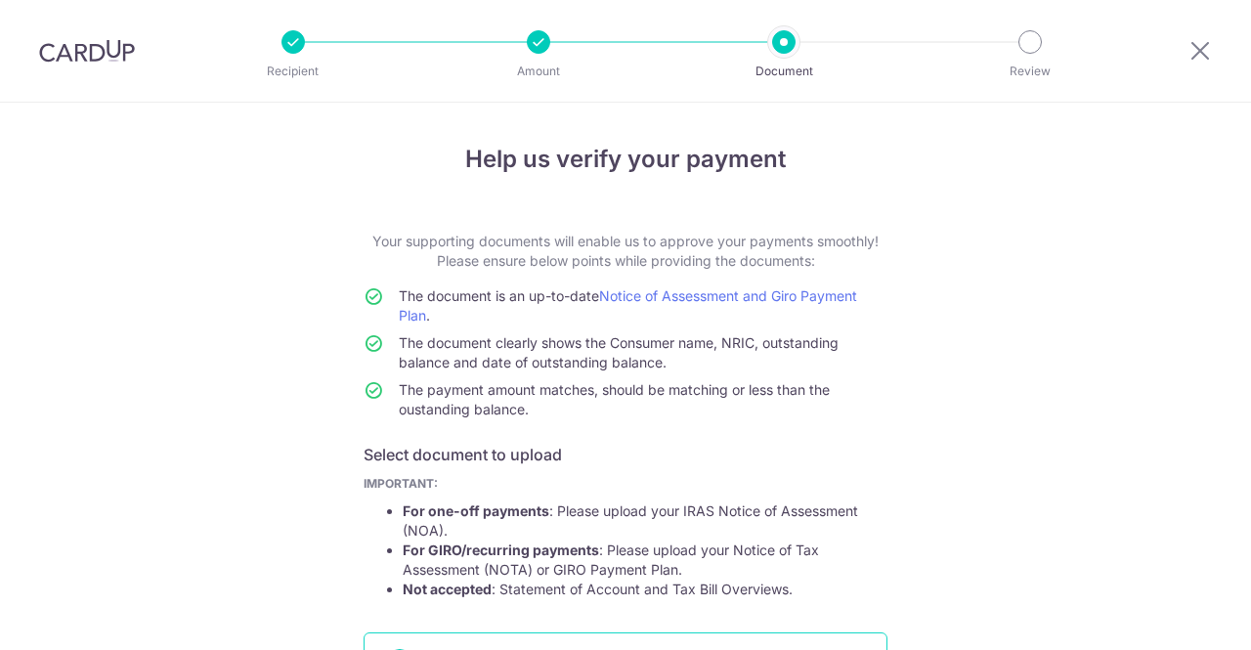
scroll to position [293, 0]
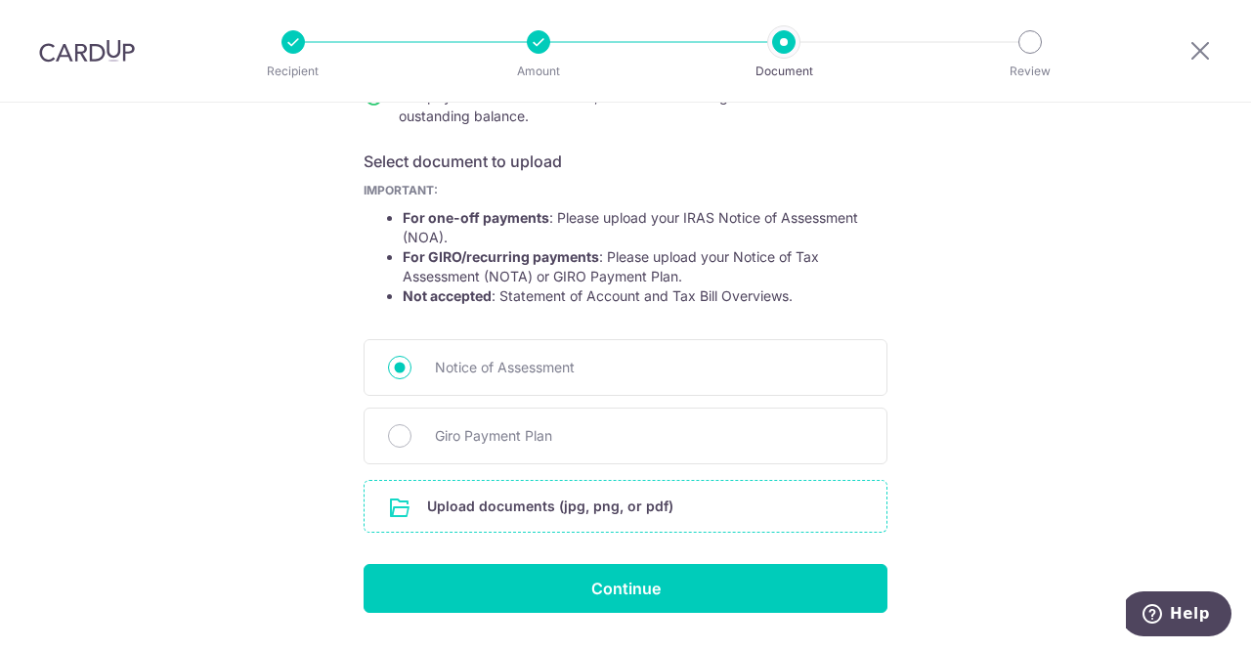
click at [589, 513] on input "file" at bounding box center [625, 506] width 522 height 51
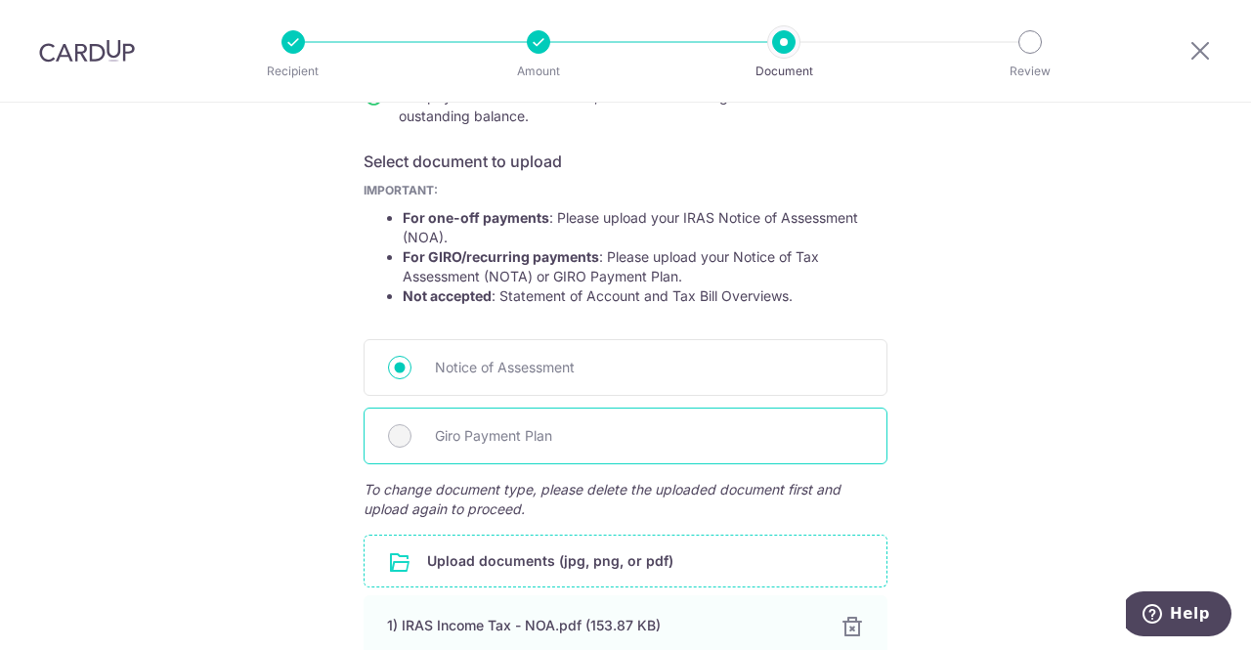
click at [630, 431] on span "Giro Payment Plan" at bounding box center [649, 435] width 428 height 23
click at [476, 437] on span "Giro Payment Plan" at bounding box center [649, 435] width 428 height 23
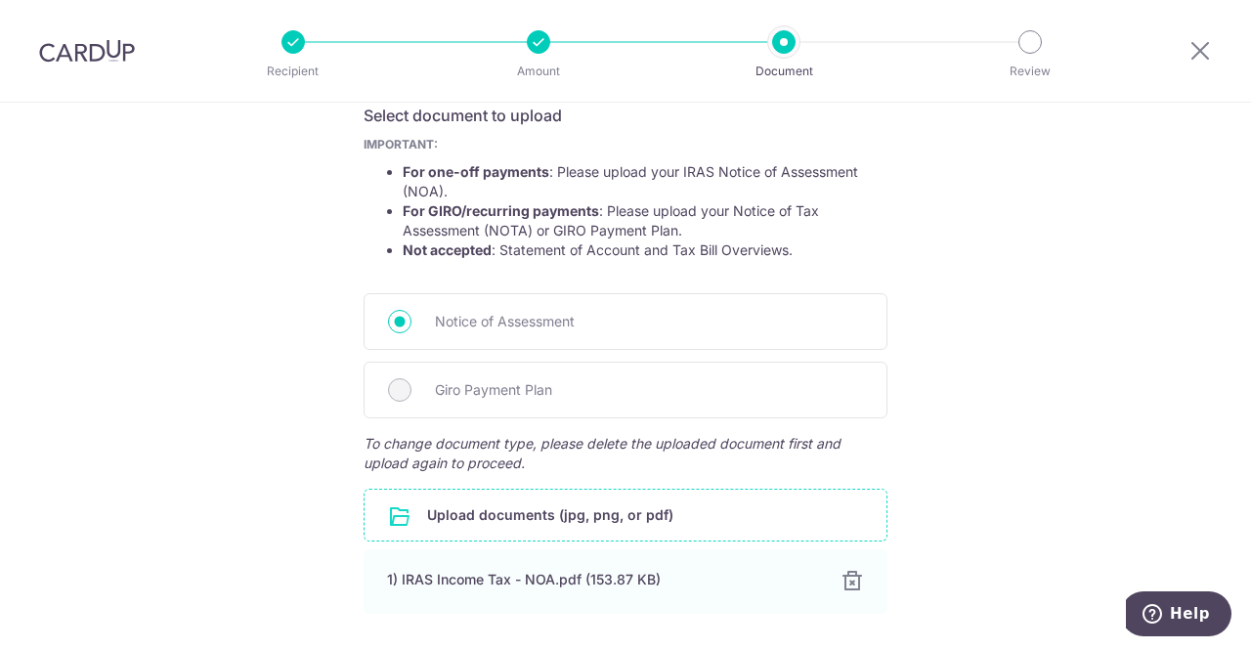
scroll to position [391, 0]
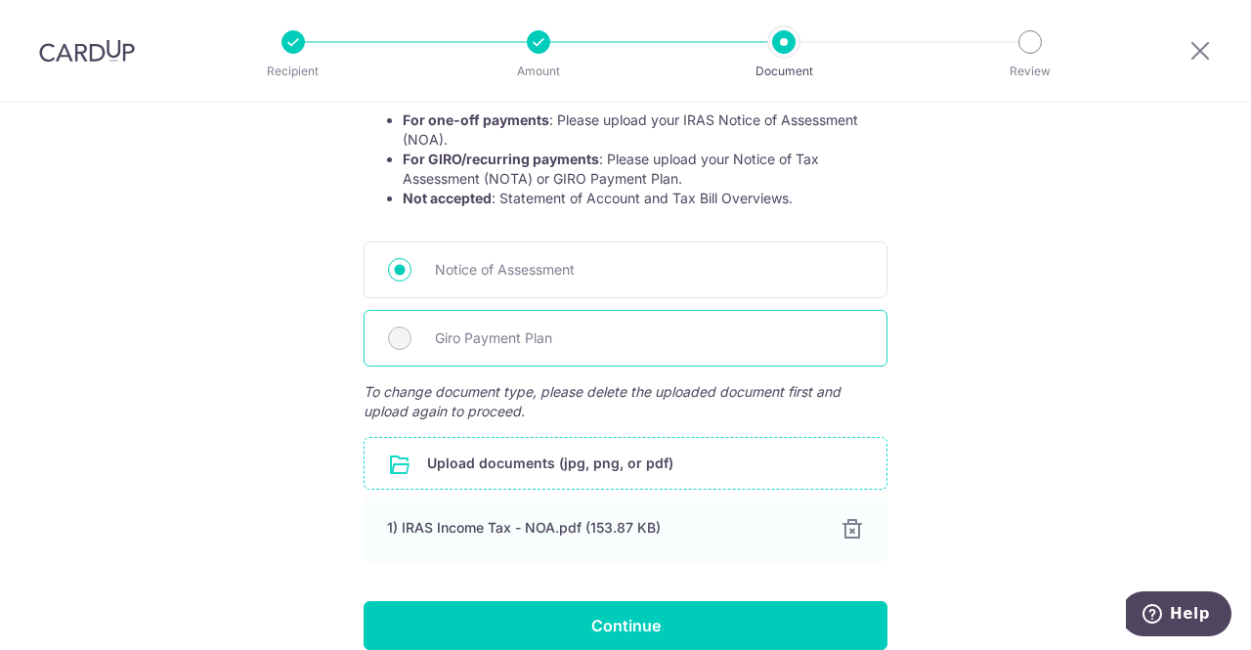
click at [764, 359] on div "Giro Payment Plan" at bounding box center [625, 338] width 524 height 57
click at [374, 355] on div "Giro Payment Plan" at bounding box center [625, 338] width 524 height 57
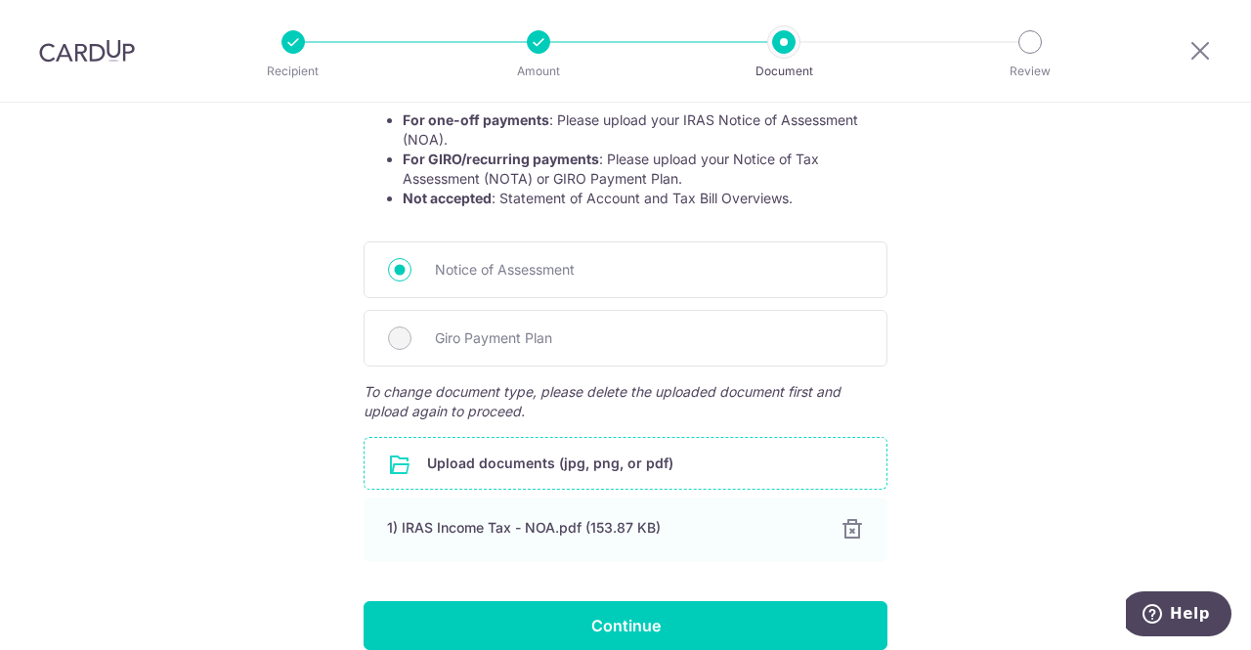
click at [241, 387] on div "Help us verify your payment Your supporting documents will enable us to approve…" at bounding box center [625, 227] width 1251 height 1030
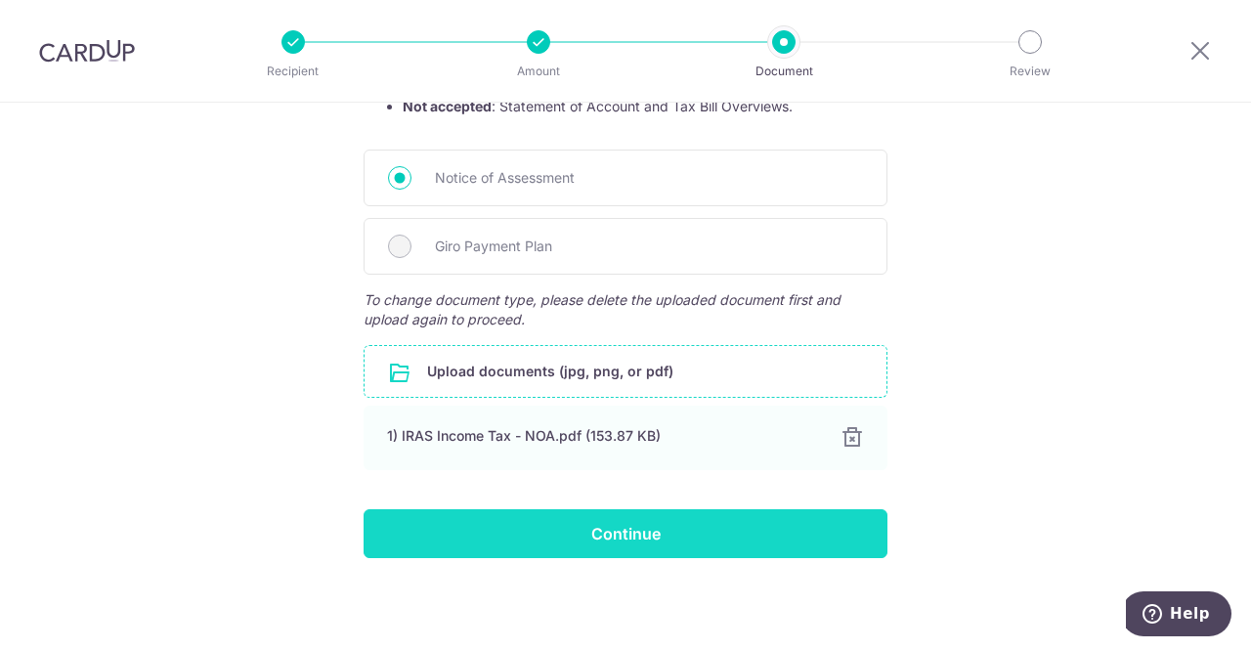
click at [523, 517] on input "Continue" at bounding box center [625, 533] width 524 height 49
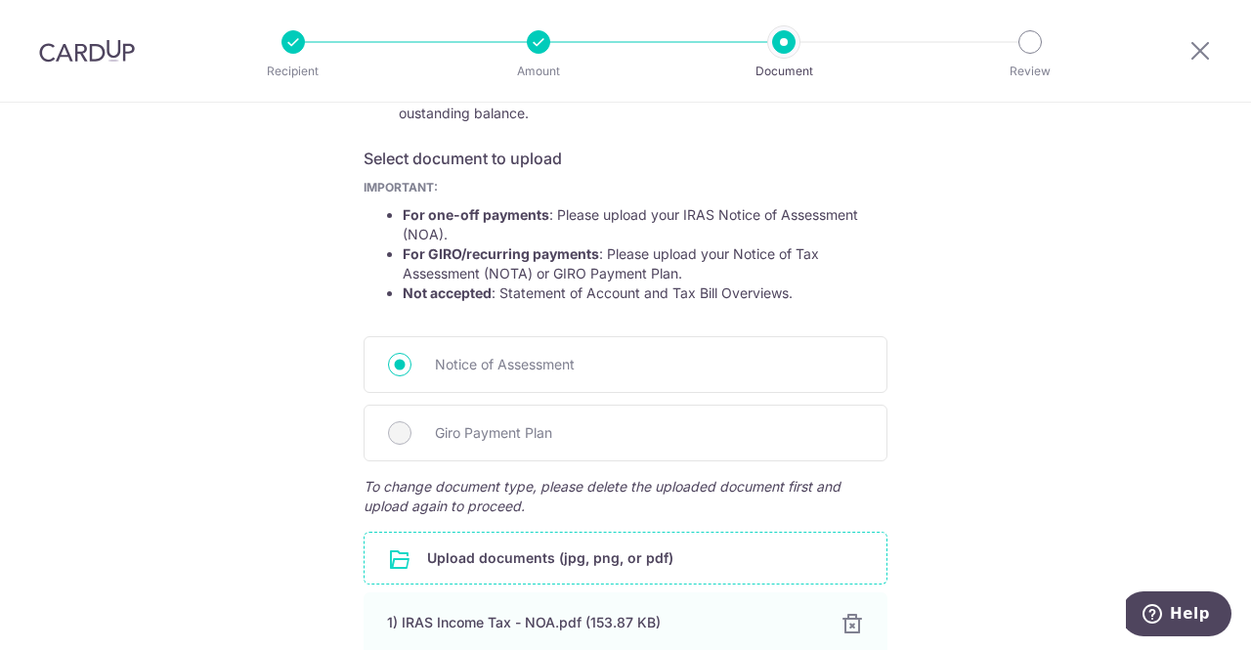
scroll to position [287, 0]
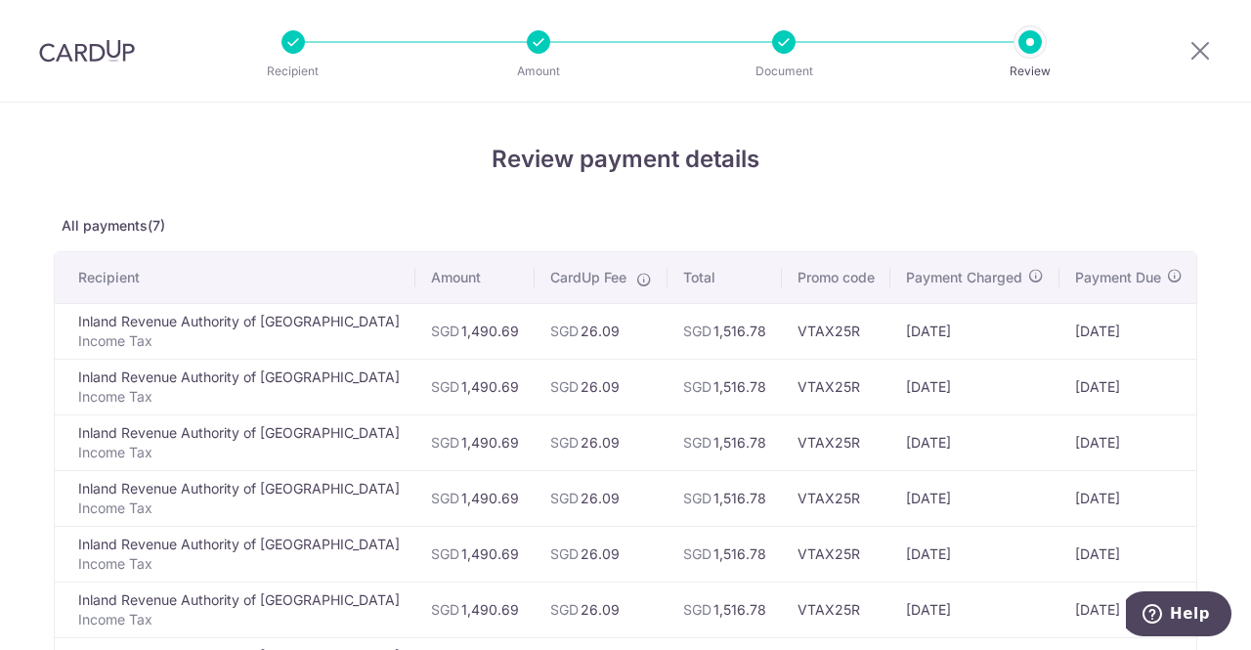
click at [787, 44] on div at bounding box center [783, 41] width 23 height 23
click at [783, 39] on div at bounding box center [783, 41] width 23 height 23
click at [802, 44] on li "Review" at bounding box center [917, 41] width 245 height 23
click at [790, 38] on div at bounding box center [783, 41] width 23 height 23
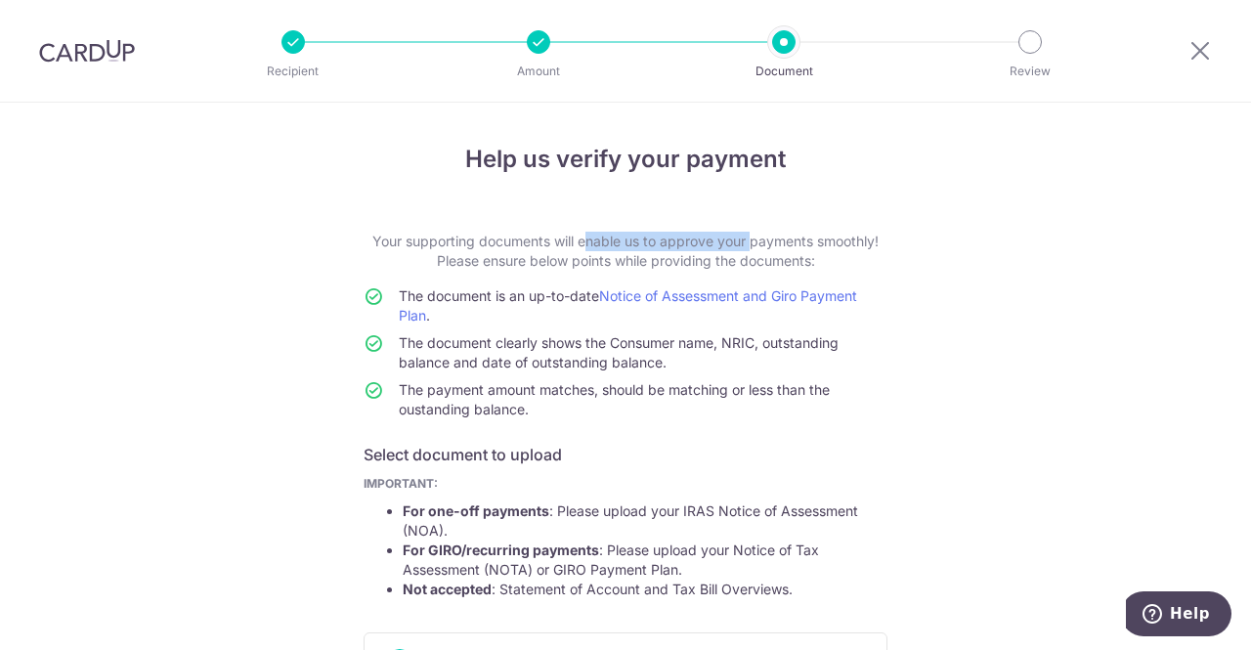
drag, startPoint x: 534, startPoint y: 240, endPoint x: 688, endPoint y: 238, distance: 154.4
click at [688, 238] on p "Your supporting documents will enable us to approve your payments smoothly! Ple…" at bounding box center [625, 251] width 524 height 39
drag, startPoint x: 568, startPoint y: 254, endPoint x: 598, endPoint y: 255, distance: 30.3
click at [597, 255] on p "Your supporting documents will enable us to approve your payments smoothly! Ple…" at bounding box center [625, 251] width 524 height 39
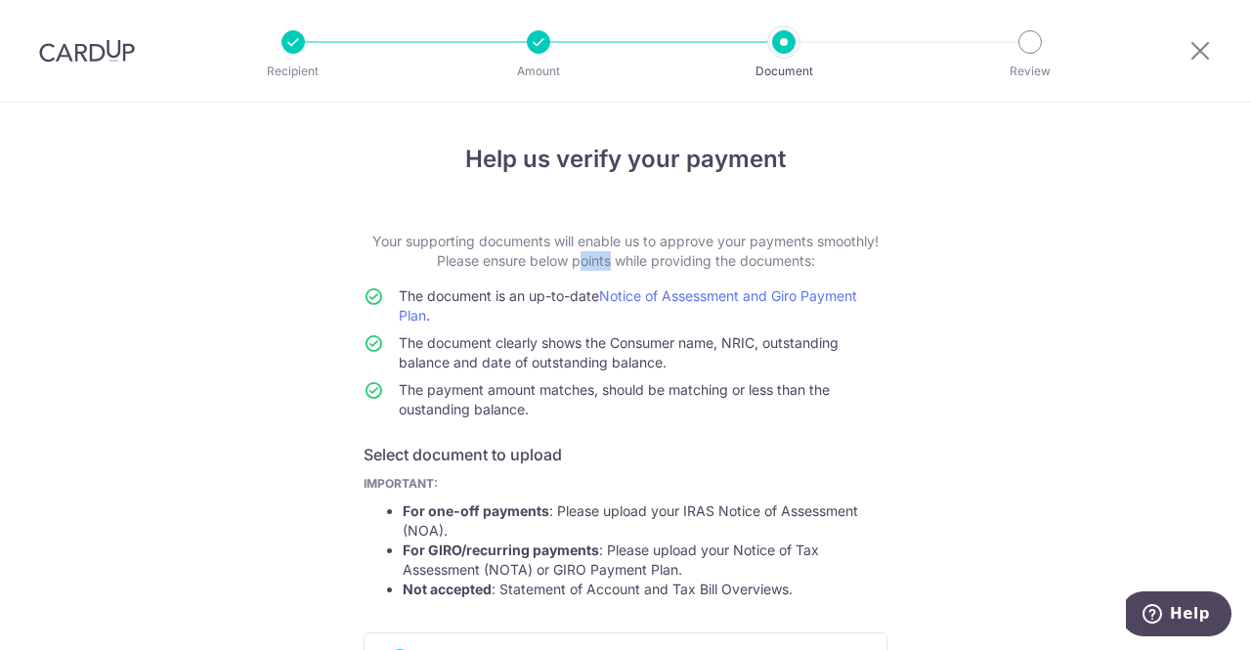
click at [598, 255] on p "Your supporting documents will enable us to approve your payments smoothly! Ple…" at bounding box center [625, 251] width 524 height 39
drag, startPoint x: 507, startPoint y: 295, endPoint x: 536, endPoint y: 294, distance: 29.3
click at [536, 294] on span "The document is an up-to-date Notice of Assessment and Giro Payment Plan ." at bounding box center [628, 305] width 458 height 36
click at [489, 304] on span "The document is an up-to-date Notice of Assessment and Giro Payment Plan ." at bounding box center [628, 305] width 458 height 36
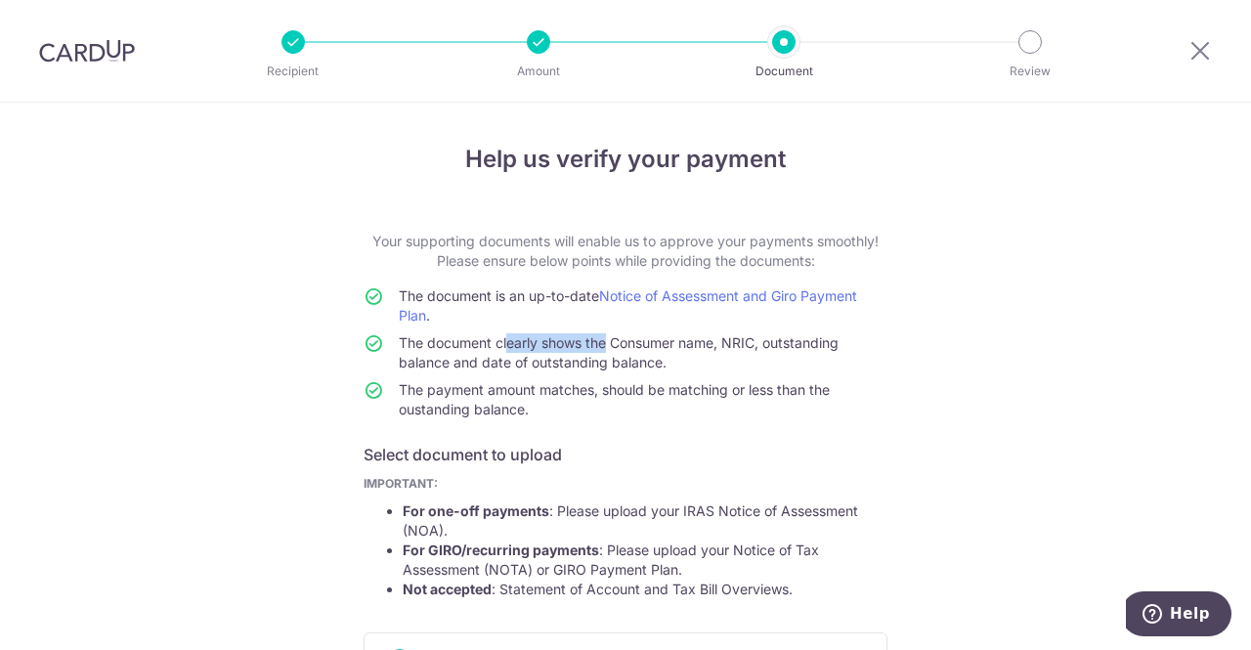
drag, startPoint x: 496, startPoint y: 351, endPoint x: 597, endPoint y: 348, distance: 100.7
click at [597, 348] on td "The document clearly shows the Consumer name, NRIC, outstanding balance and dat…" at bounding box center [643, 356] width 489 height 47
click at [597, 348] on span "The document clearly shows the Consumer name, NRIC, outstanding balance and dat…" at bounding box center [619, 352] width 440 height 36
drag, startPoint x: 564, startPoint y: 349, endPoint x: 602, endPoint y: 351, distance: 38.2
click at [602, 351] on td "The document clearly shows the Consumer name, NRIC, outstanding balance and dat…" at bounding box center [643, 356] width 489 height 47
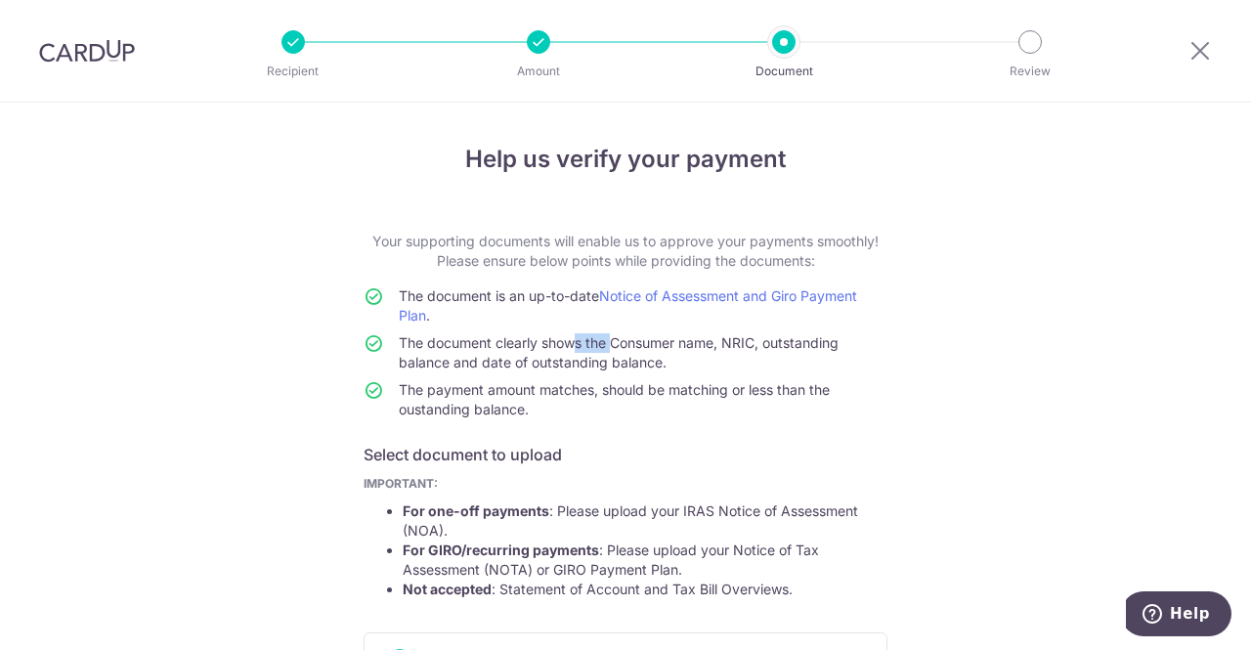
click at [602, 351] on td "The document clearly shows the Consumer name, NRIC, outstanding balance and dat…" at bounding box center [643, 356] width 489 height 47
drag, startPoint x: 563, startPoint y: 366, endPoint x: 621, endPoint y: 374, distance: 59.1
click at [620, 373] on td "The document clearly shows the Consumer name, NRIC, outstanding balance and dat…" at bounding box center [643, 356] width 489 height 47
click at [622, 374] on td "The document clearly shows the Consumer name, NRIC, outstanding balance and dat…" at bounding box center [643, 356] width 489 height 47
click at [598, 394] on span "The payment amount matches, should be matching or less than the oustanding bala…" at bounding box center [614, 399] width 431 height 36
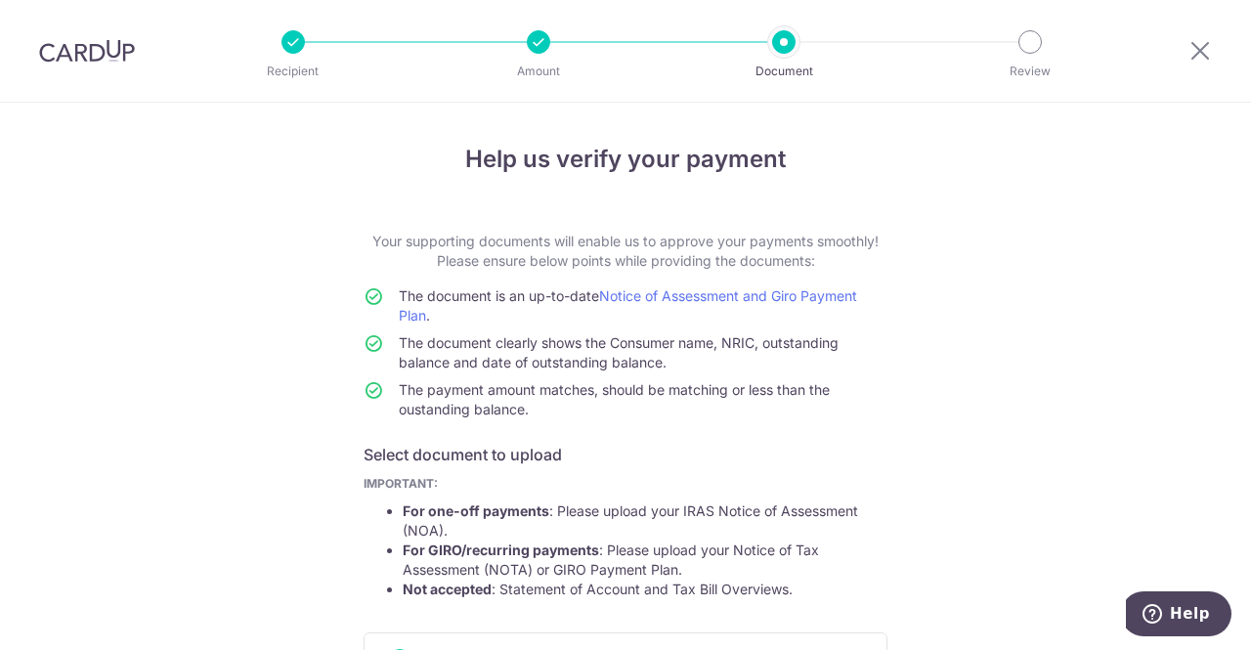
click at [1008, 302] on div "Help us verify your payment Your supporting documents will enable us to approve…" at bounding box center [625, 618] width 1251 height 1030
click at [997, 292] on div "Help us verify your payment Your supporting documents will enable us to approve…" at bounding box center [625, 618] width 1251 height 1030
click at [991, 288] on div "Help us verify your payment Your supporting documents will enable us to approve…" at bounding box center [625, 618] width 1251 height 1030
click at [994, 281] on div "Help us verify your payment Your supporting documents will enable us to approve…" at bounding box center [625, 618] width 1251 height 1030
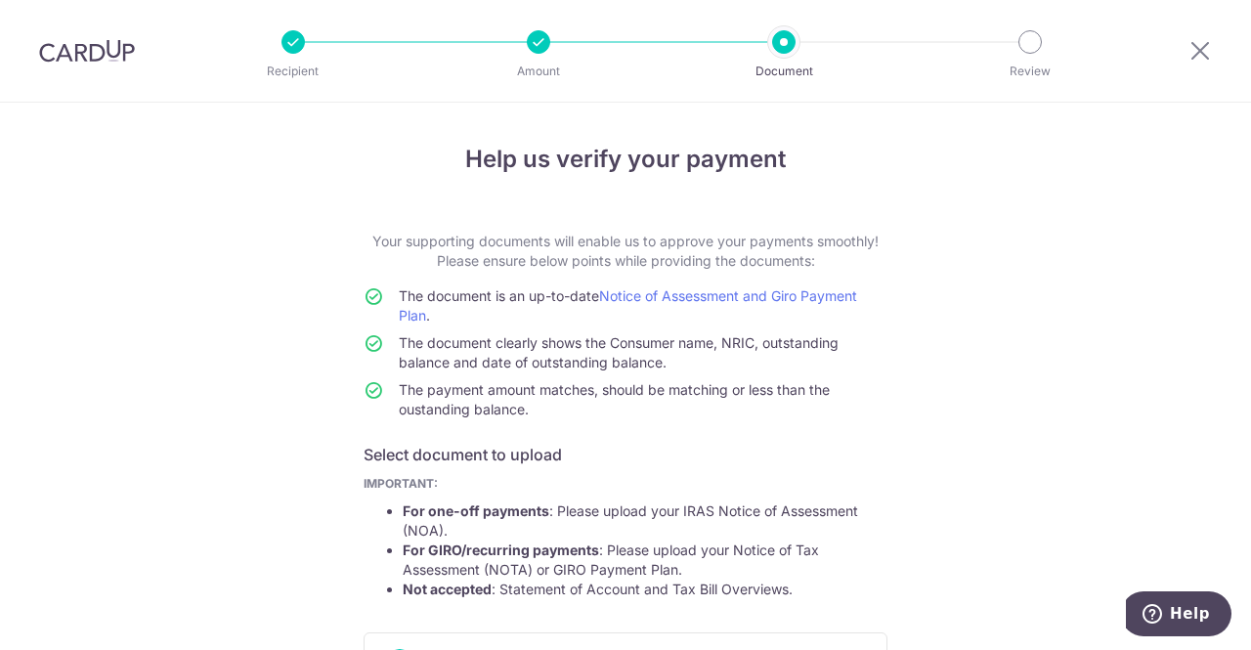
click at [994, 281] on div "Help us verify your payment Your supporting documents will enable us to approve…" at bounding box center [625, 618] width 1251 height 1030
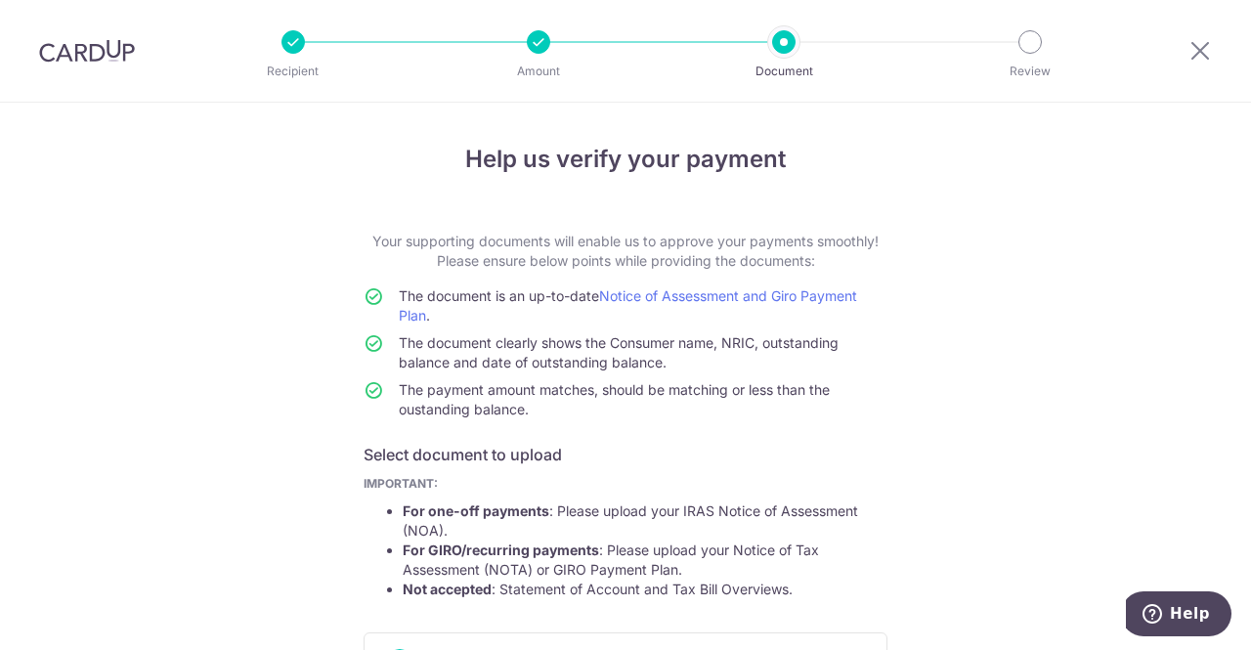
click at [994, 281] on div "Help us verify your payment Your supporting documents will enable us to approve…" at bounding box center [625, 618] width 1251 height 1030
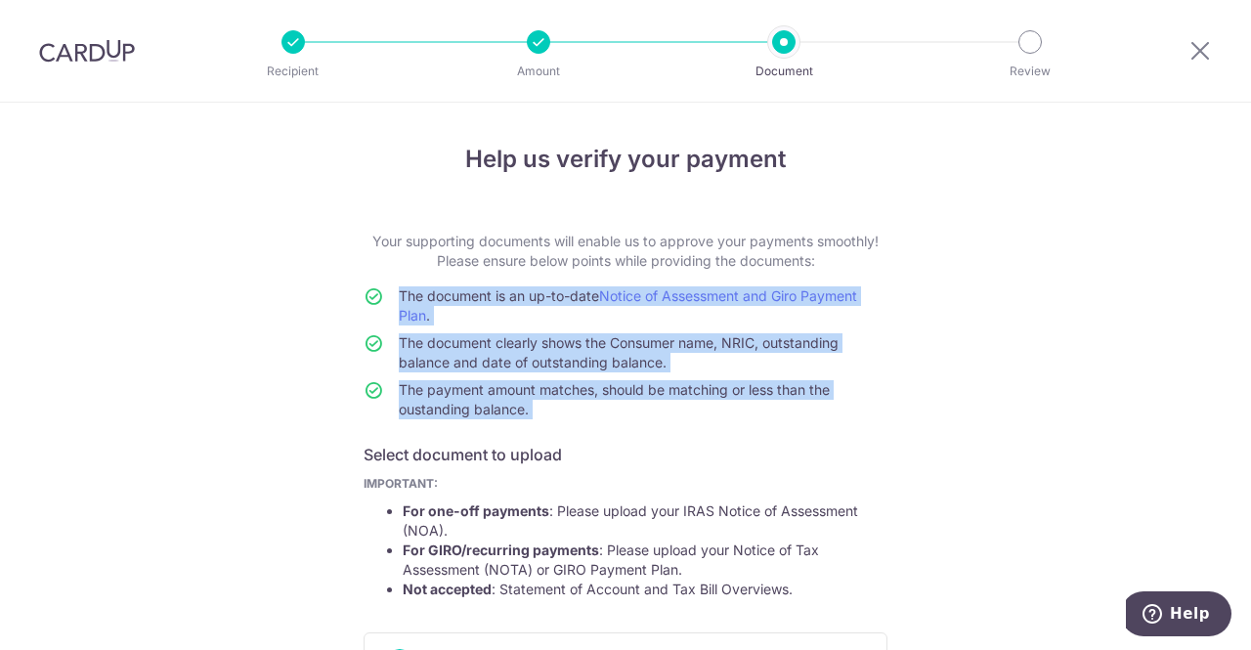
click at [994, 281] on div "Help us verify your payment Your supporting documents will enable us to approve…" at bounding box center [625, 618] width 1251 height 1030
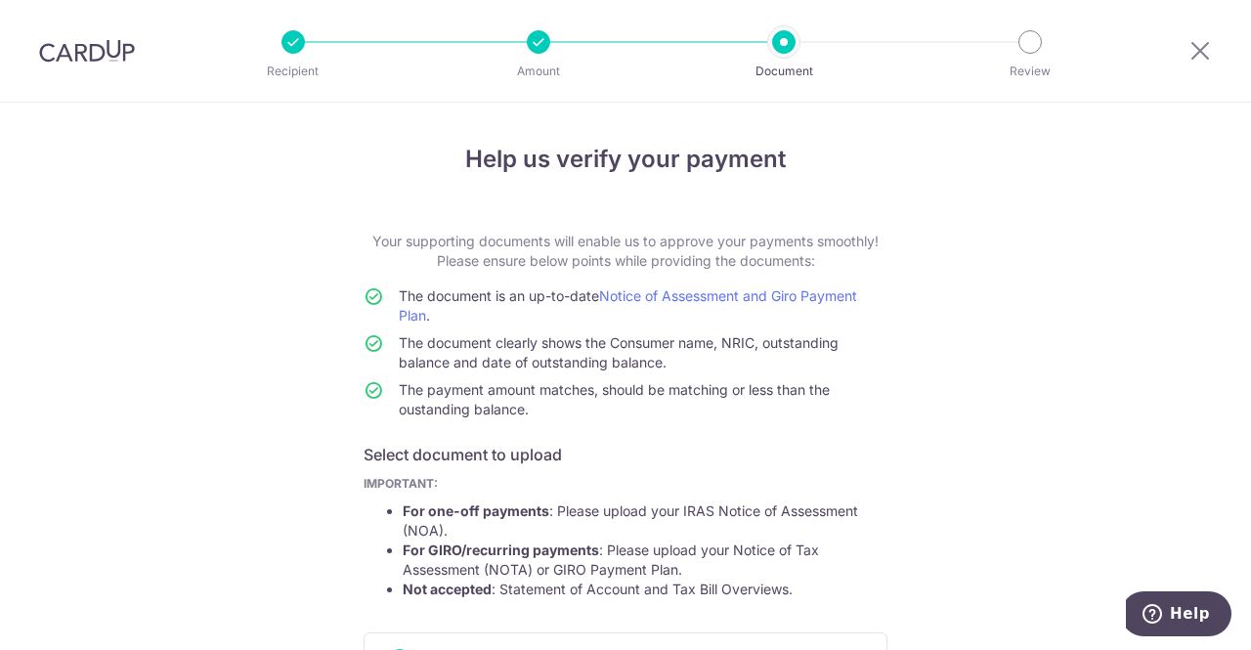
click at [994, 281] on div "Help us verify your payment Your supporting documents will enable us to approve…" at bounding box center [625, 618] width 1251 height 1030
click at [964, 192] on div "Help us verify your payment Your supporting documents will enable us to approve…" at bounding box center [625, 618] width 1251 height 1030
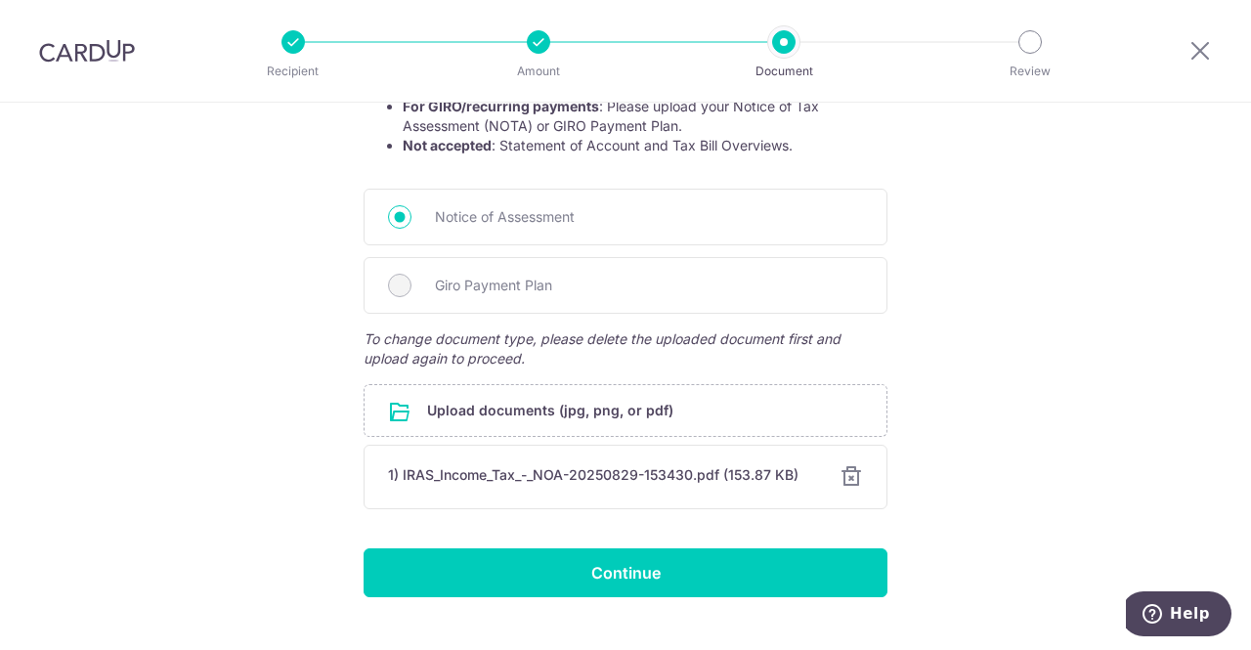
scroll to position [483, 0]
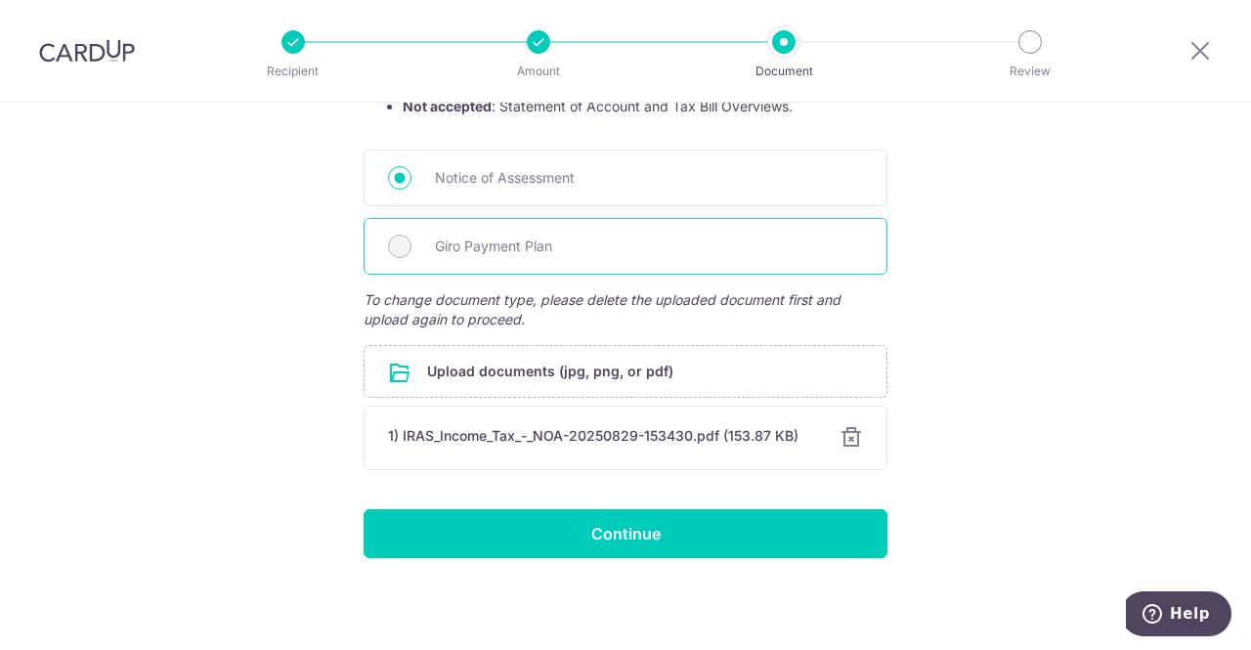
click at [457, 254] on span "Giro Payment Plan" at bounding box center [649, 246] width 428 height 23
drag, startPoint x: 411, startPoint y: 242, endPoint x: 381, endPoint y: 242, distance: 30.3
click at [411, 242] on div "Giro Payment Plan" at bounding box center [625, 246] width 524 height 57
click at [379, 243] on div "Giro Payment Plan" at bounding box center [625, 246] width 524 height 57
click at [403, 190] on div "Notice of Assessment" at bounding box center [625, 177] width 524 height 57
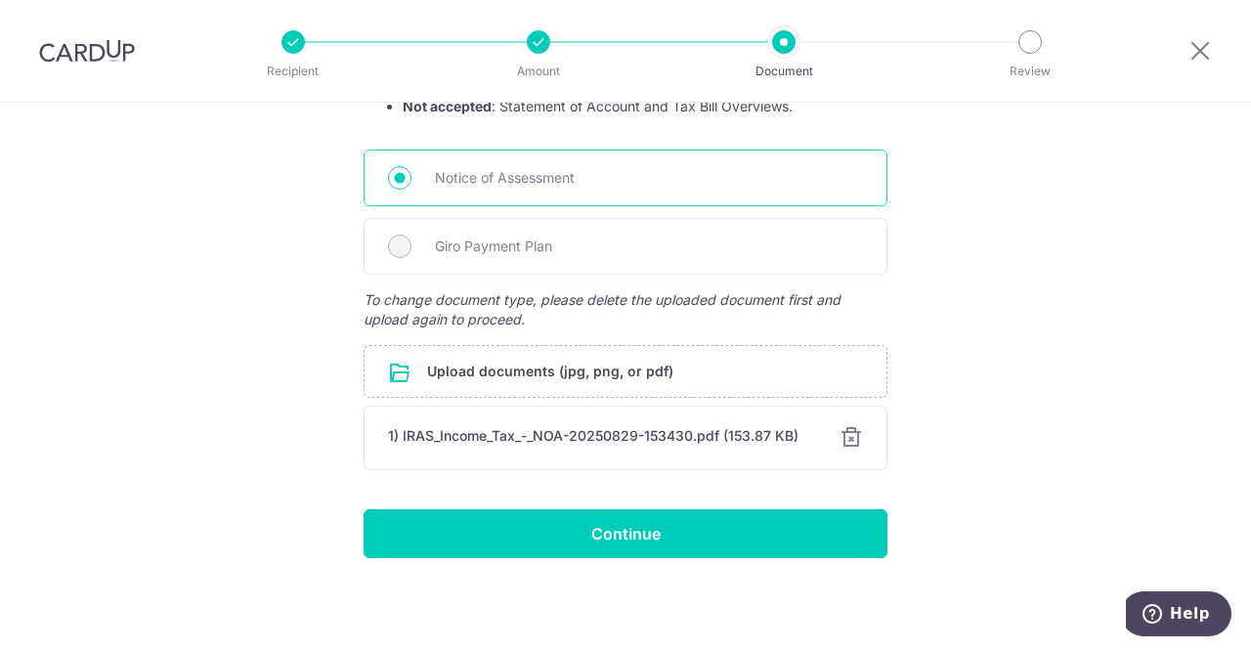
click at [400, 189] on div "Notice of Assessment" at bounding box center [625, 177] width 524 height 57
click at [276, 383] on div "Help us verify your payment Your supporting documents will enable us to approve…" at bounding box center [625, 135] width 1251 height 1030
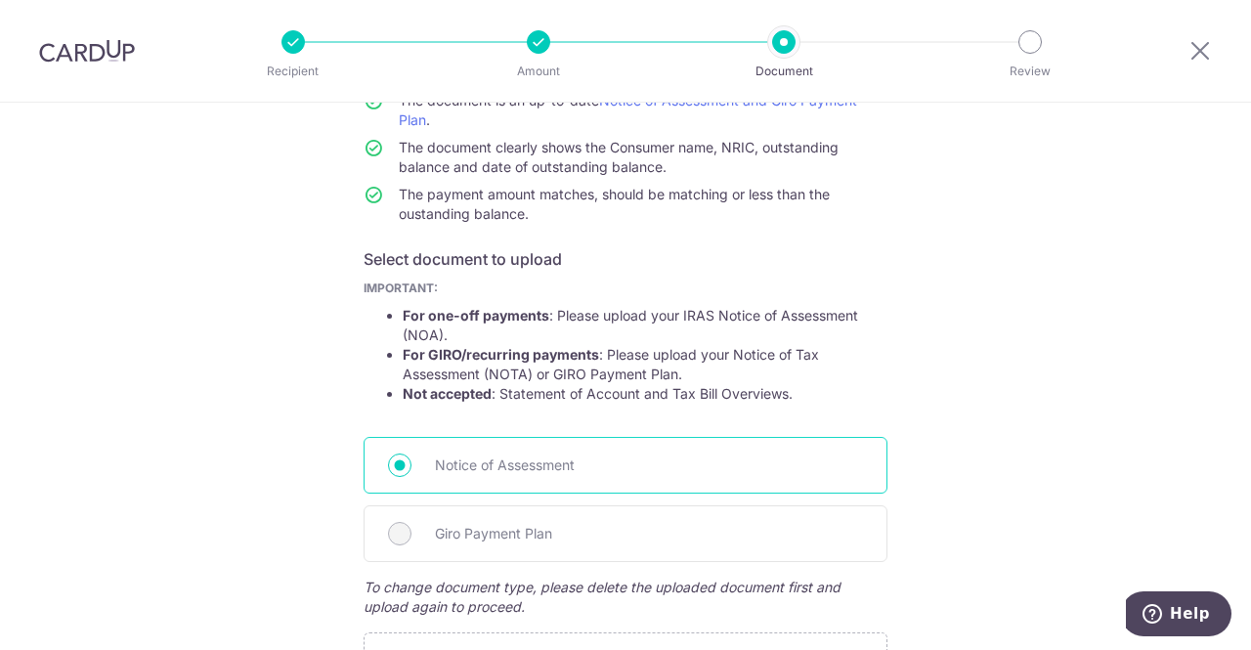
scroll to position [293, 0]
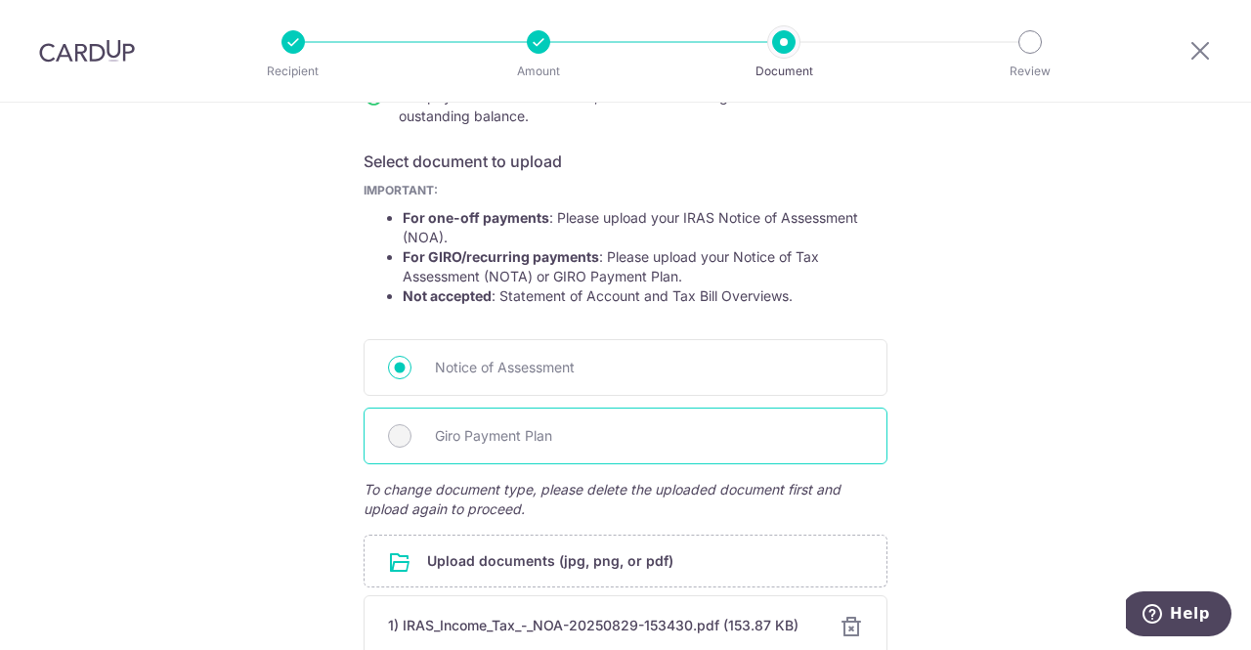
click at [654, 448] on div "Giro Payment Plan" at bounding box center [625, 435] width 524 height 57
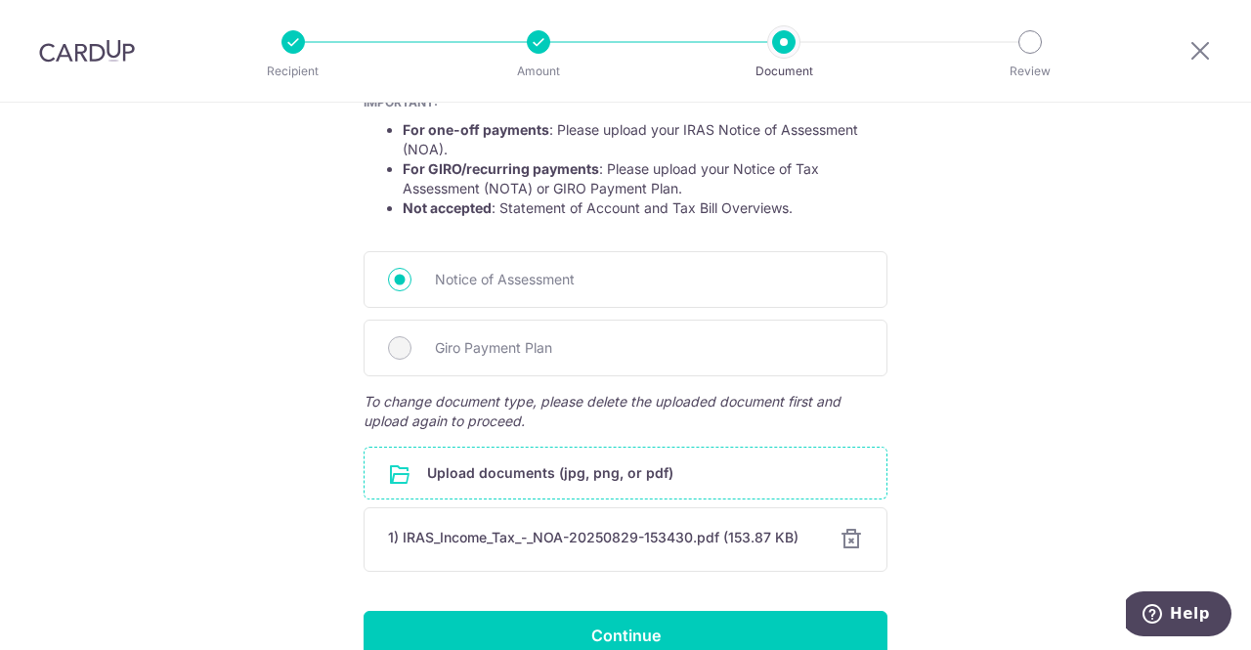
scroll to position [391, 0]
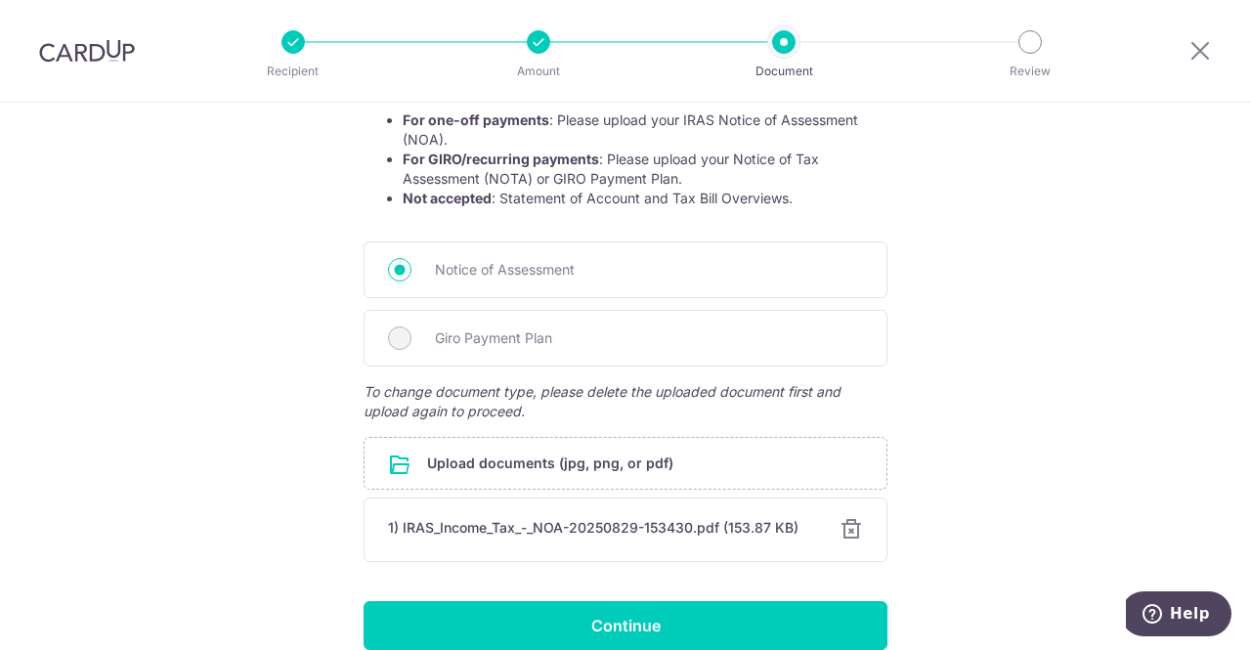
click at [844, 532] on div at bounding box center [850, 529] width 23 height 23
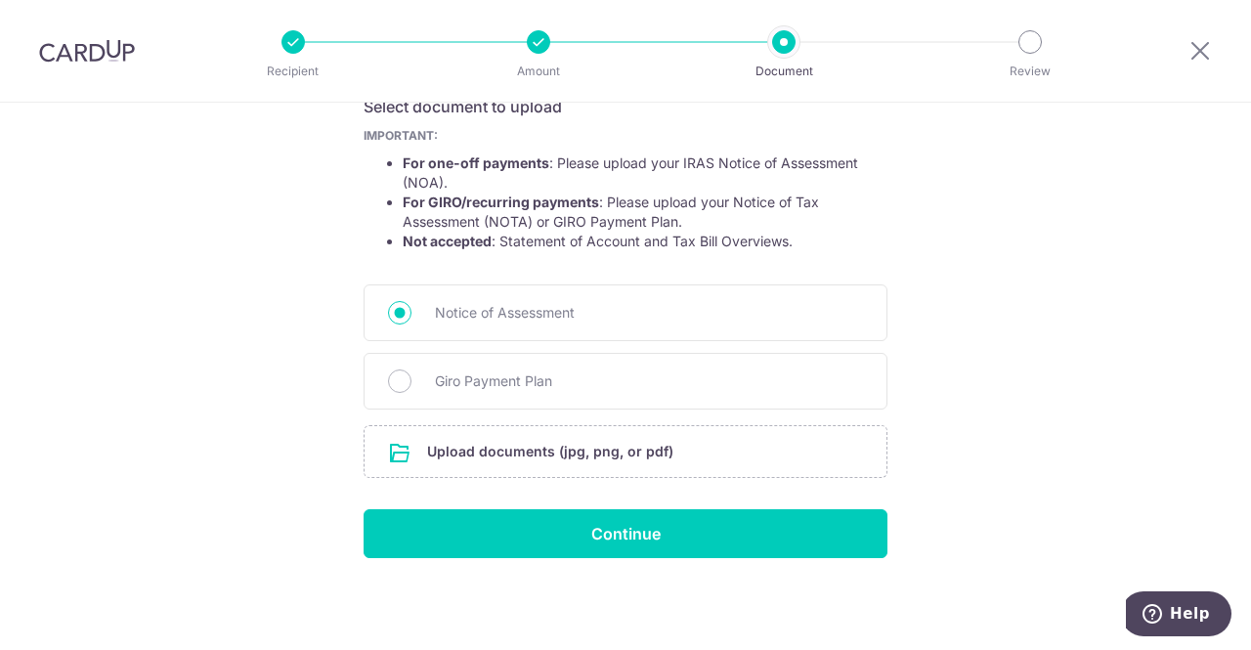
scroll to position [348, 0]
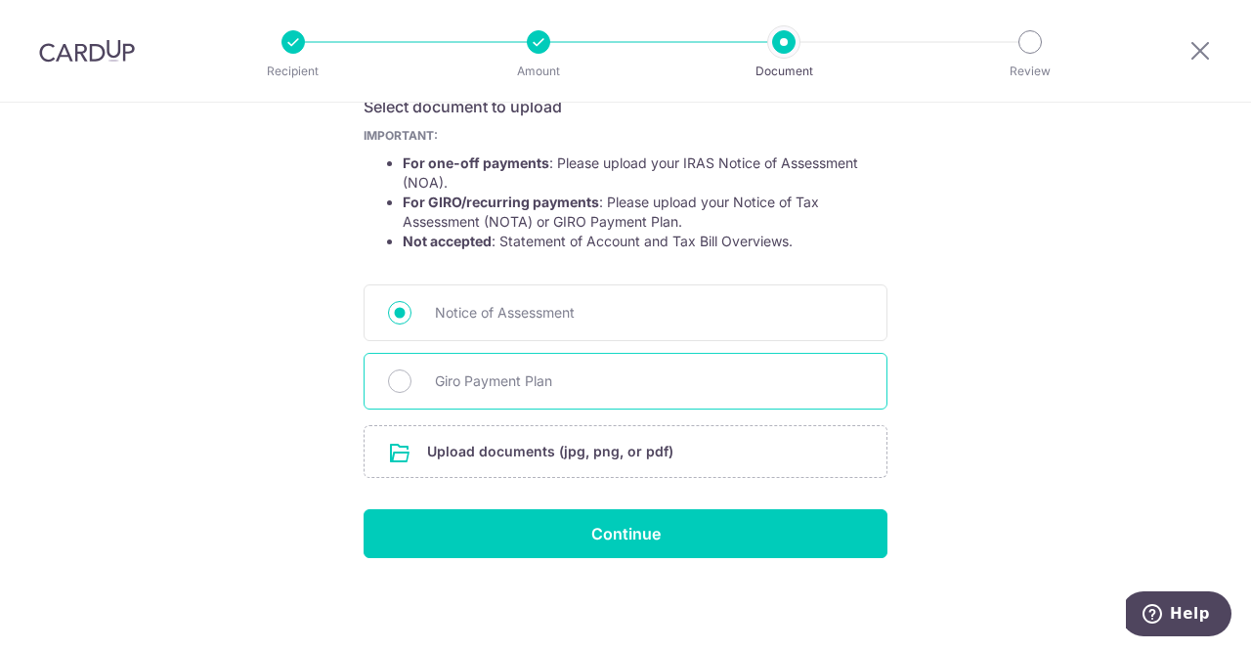
click at [443, 368] on div "Giro Payment Plan" at bounding box center [625, 381] width 524 height 57
click at [388, 379] on input "Giro Payment Plan" at bounding box center [399, 380] width 23 height 23
radio input "true"
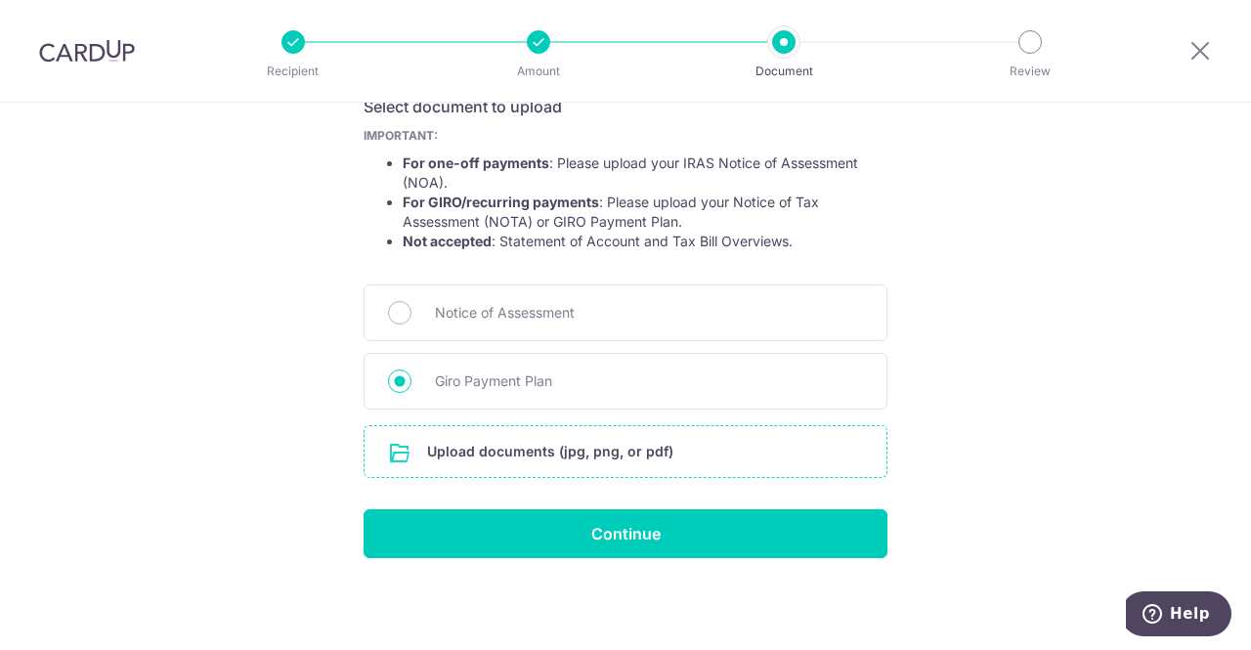
click at [549, 468] on input "file" at bounding box center [625, 451] width 522 height 51
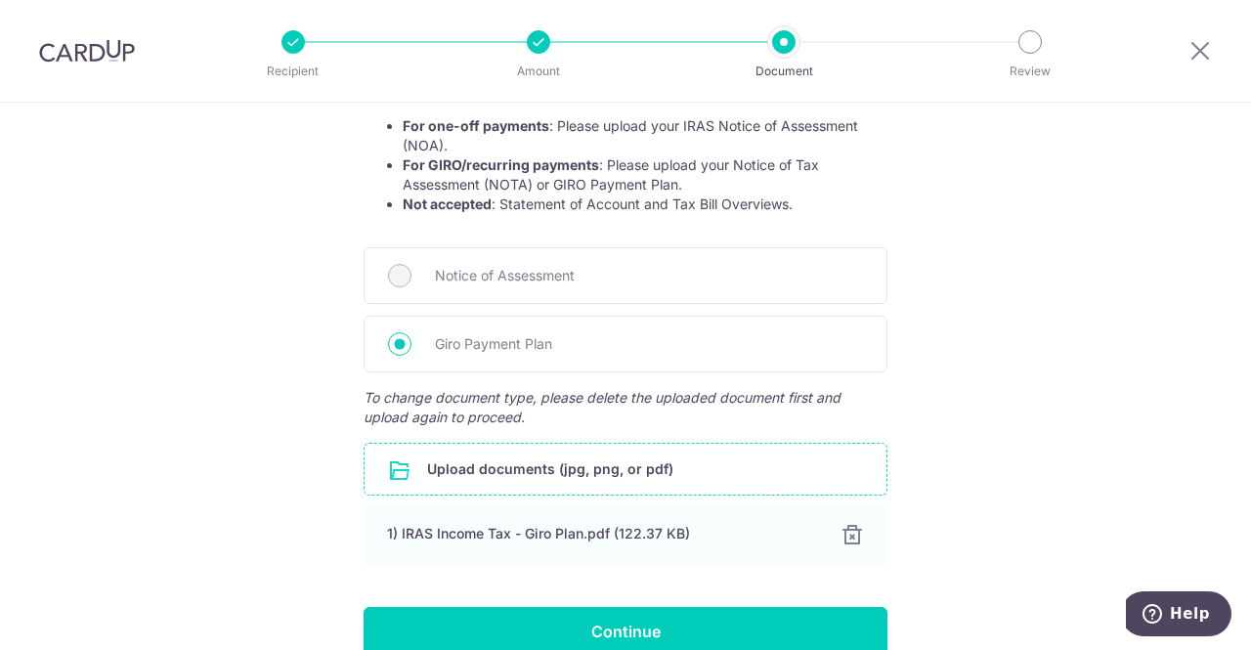
scroll to position [483, 0]
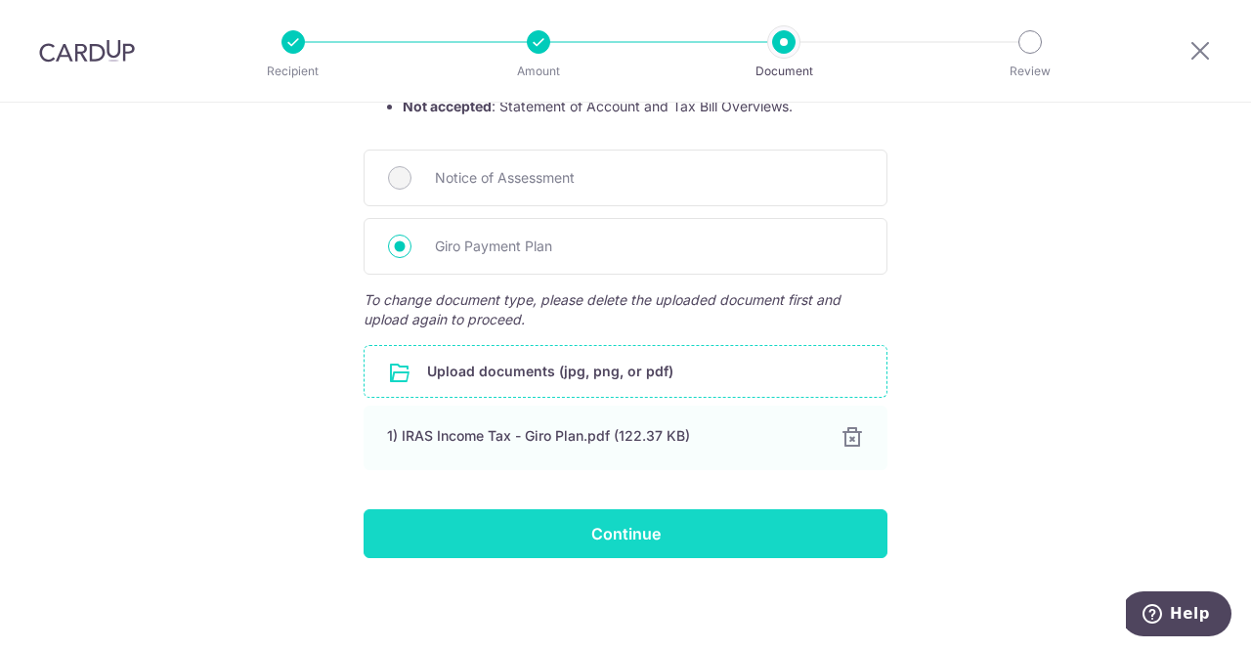
click at [716, 542] on input "Continue" at bounding box center [625, 533] width 524 height 49
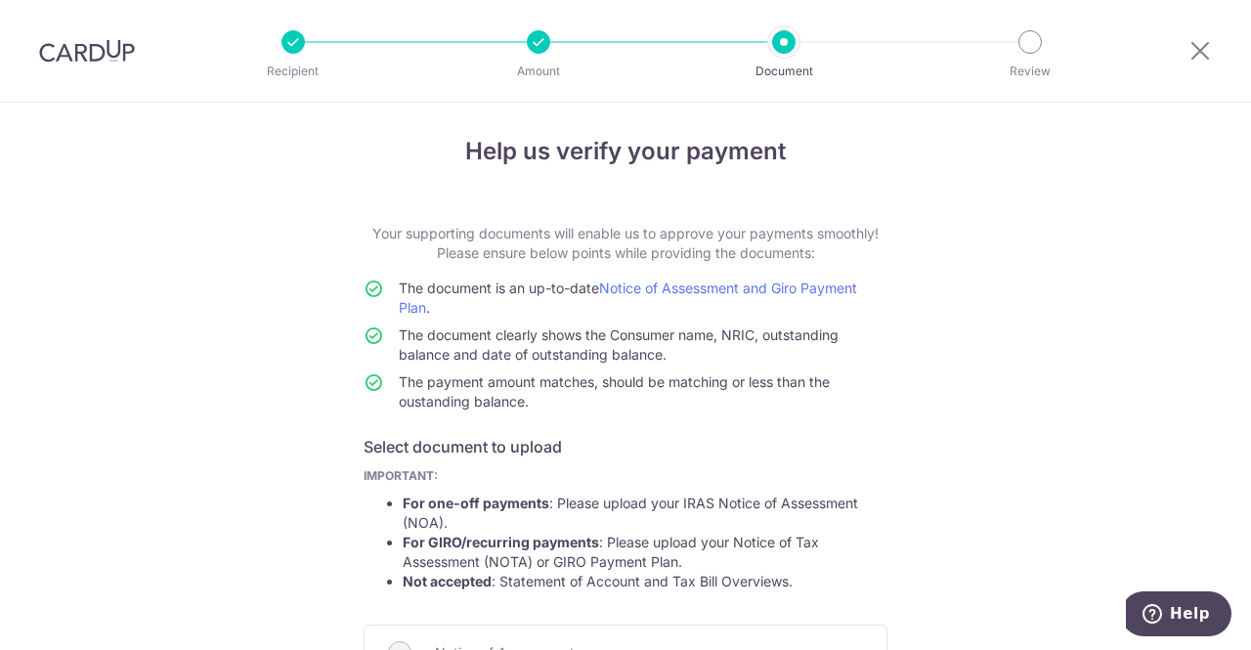
scroll to position [0, 0]
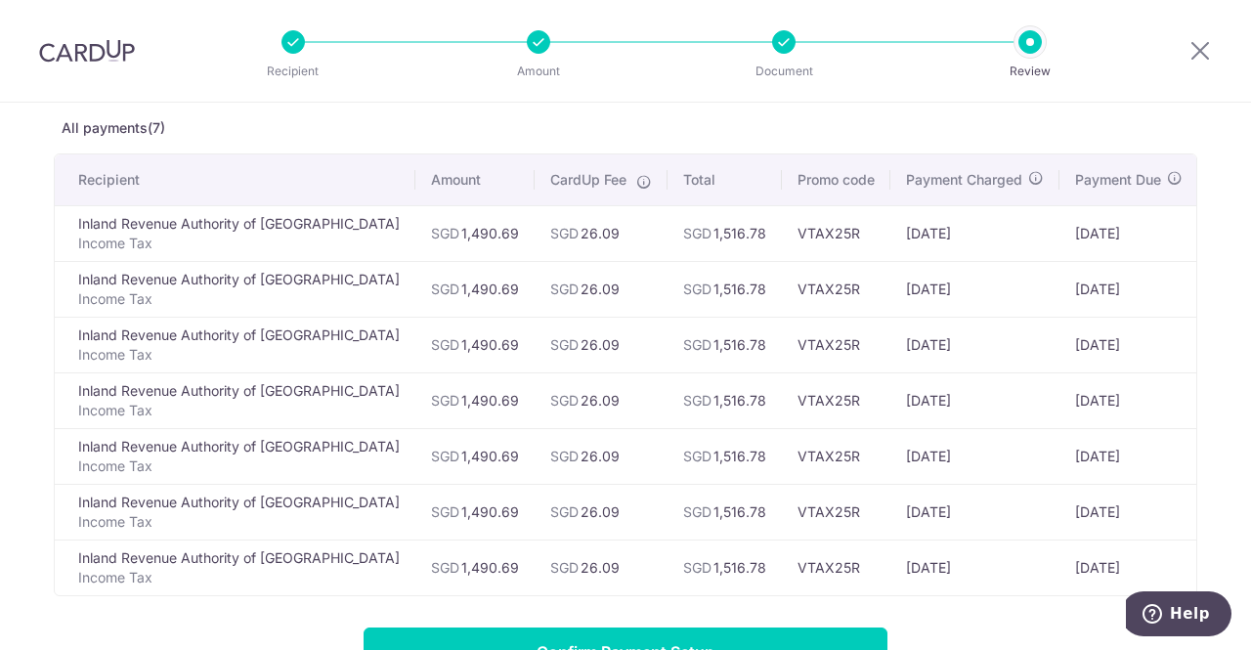
scroll to position [195, 0]
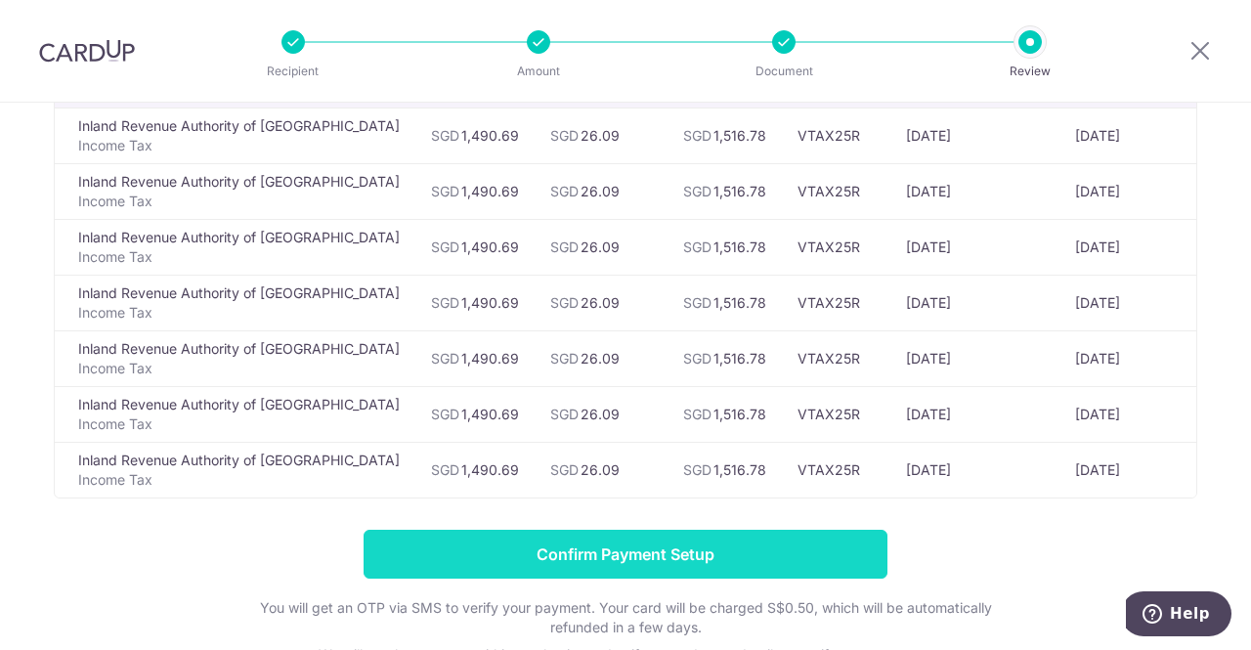
click at [671, 553] on input "Confirm Payment Setup" at bounding box center [625, 554] width 524 height 49
